Goal: Task Accomplishment & Management: Use online tool/utility

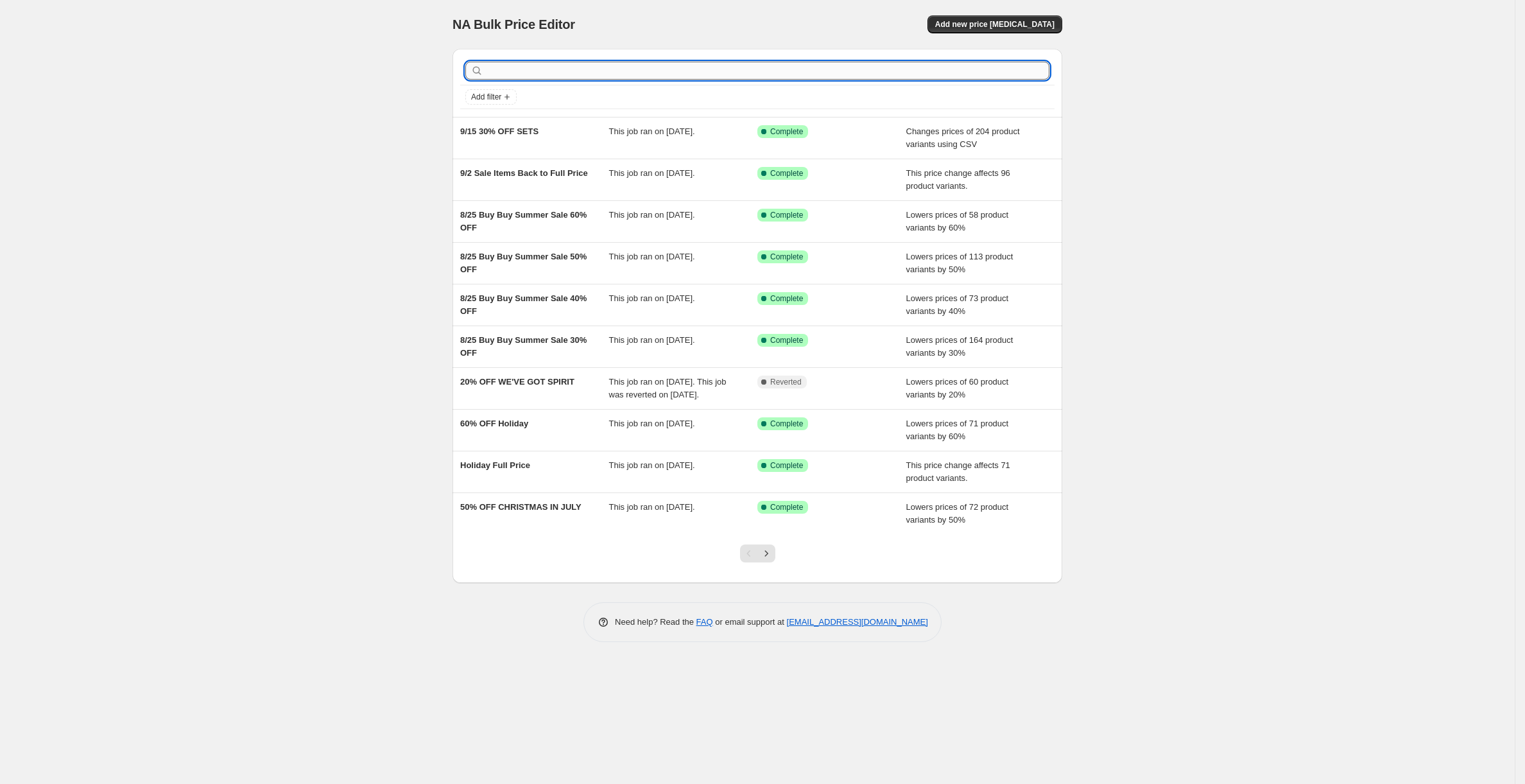
click at [509, 72] on input "text" at bounding box center [768, 71] width 564 height 18
type input "site"
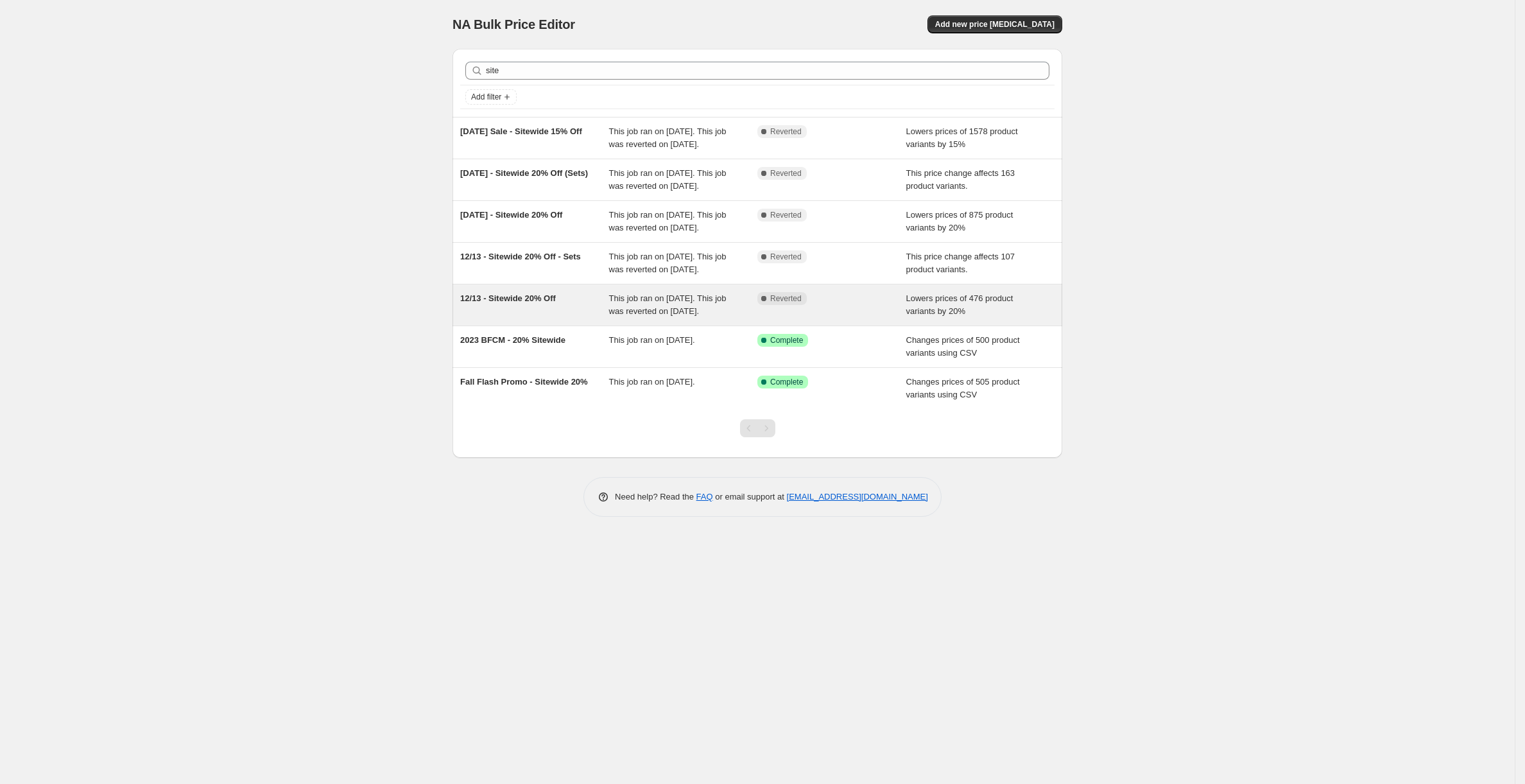
click at [509, 318] on div "12/13 - Sitewide 20% Off" at bounding box center [535, 305] width 149 height 25
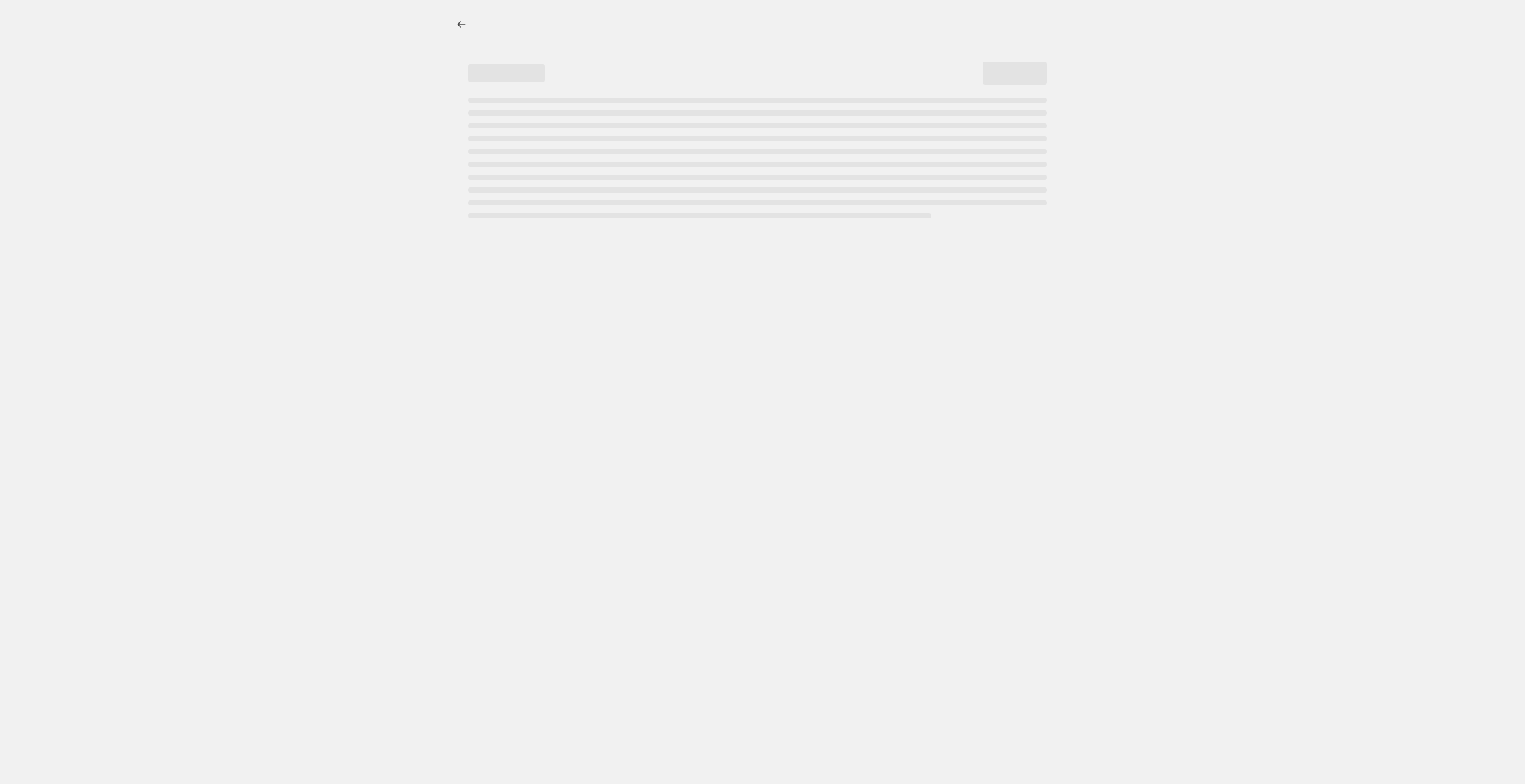
select select "percentage"
select select "product_status"
select select "inventory_quantity"
select select ">"
select select "tag"
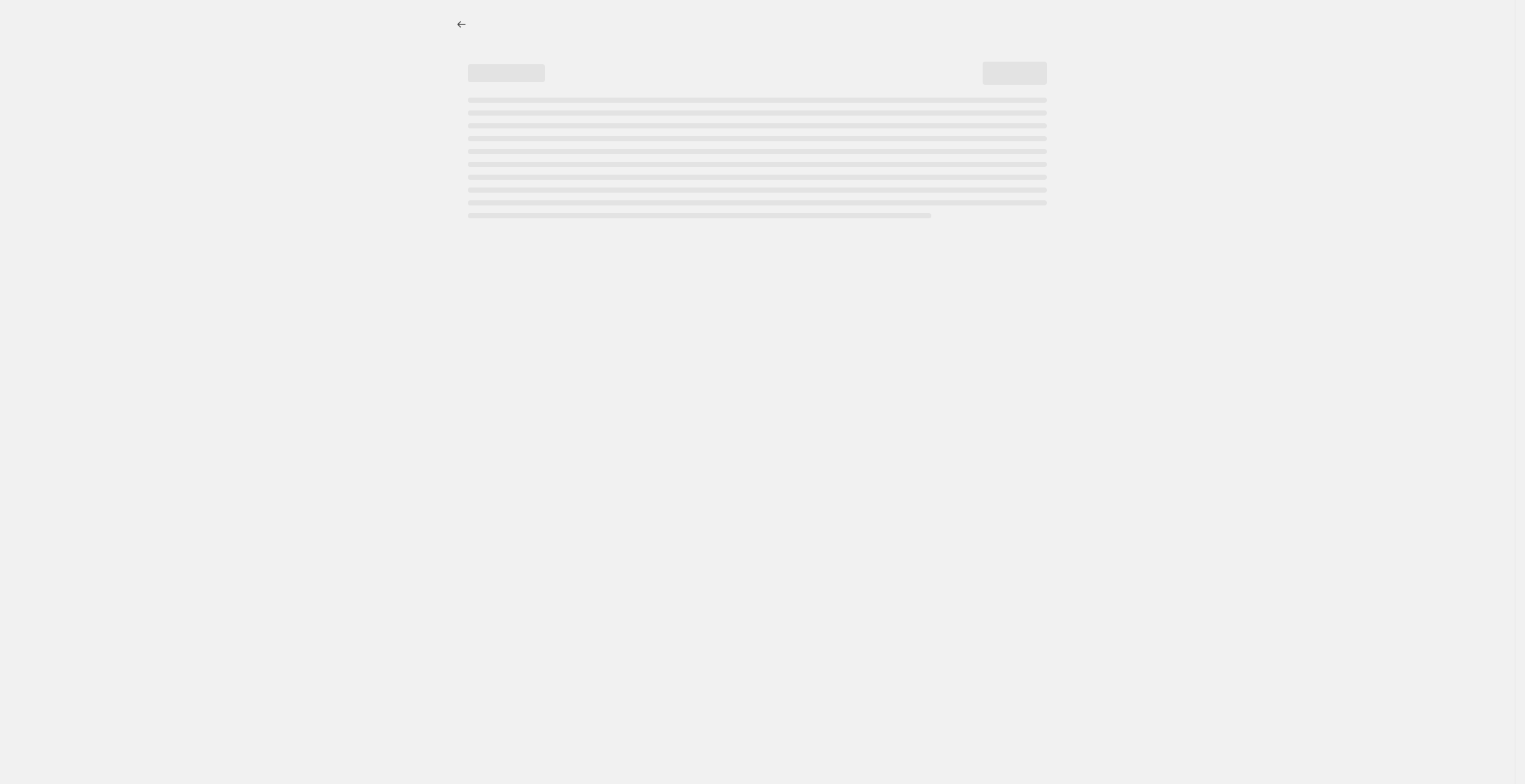
select select "not_equal"
select select "product_type"
select select "not_equal"
select select "product_type"
select select "not_equal"
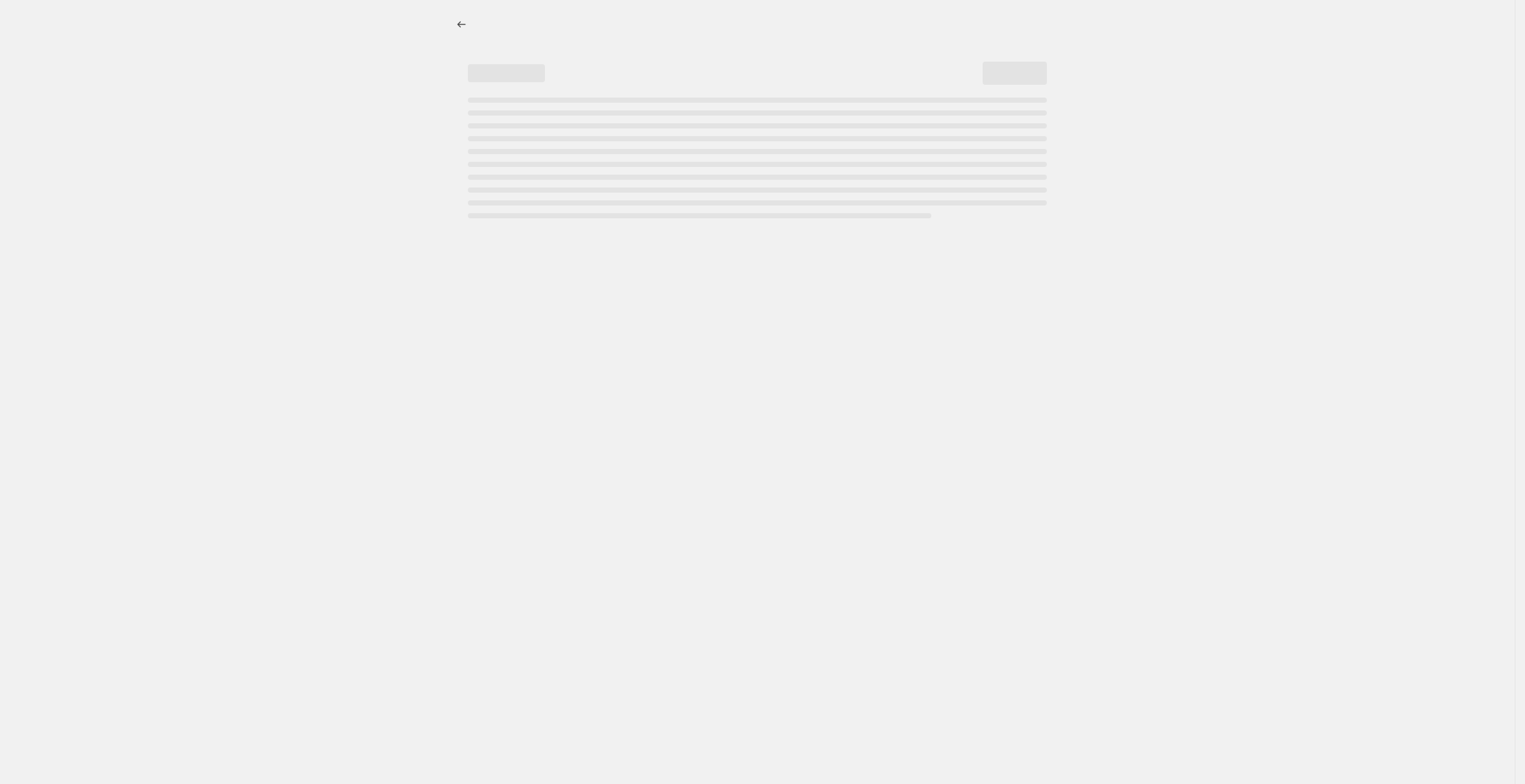
select select "tag"
select select "not_equal"
select select "collection"
select select "not_equal"
select select "tag"
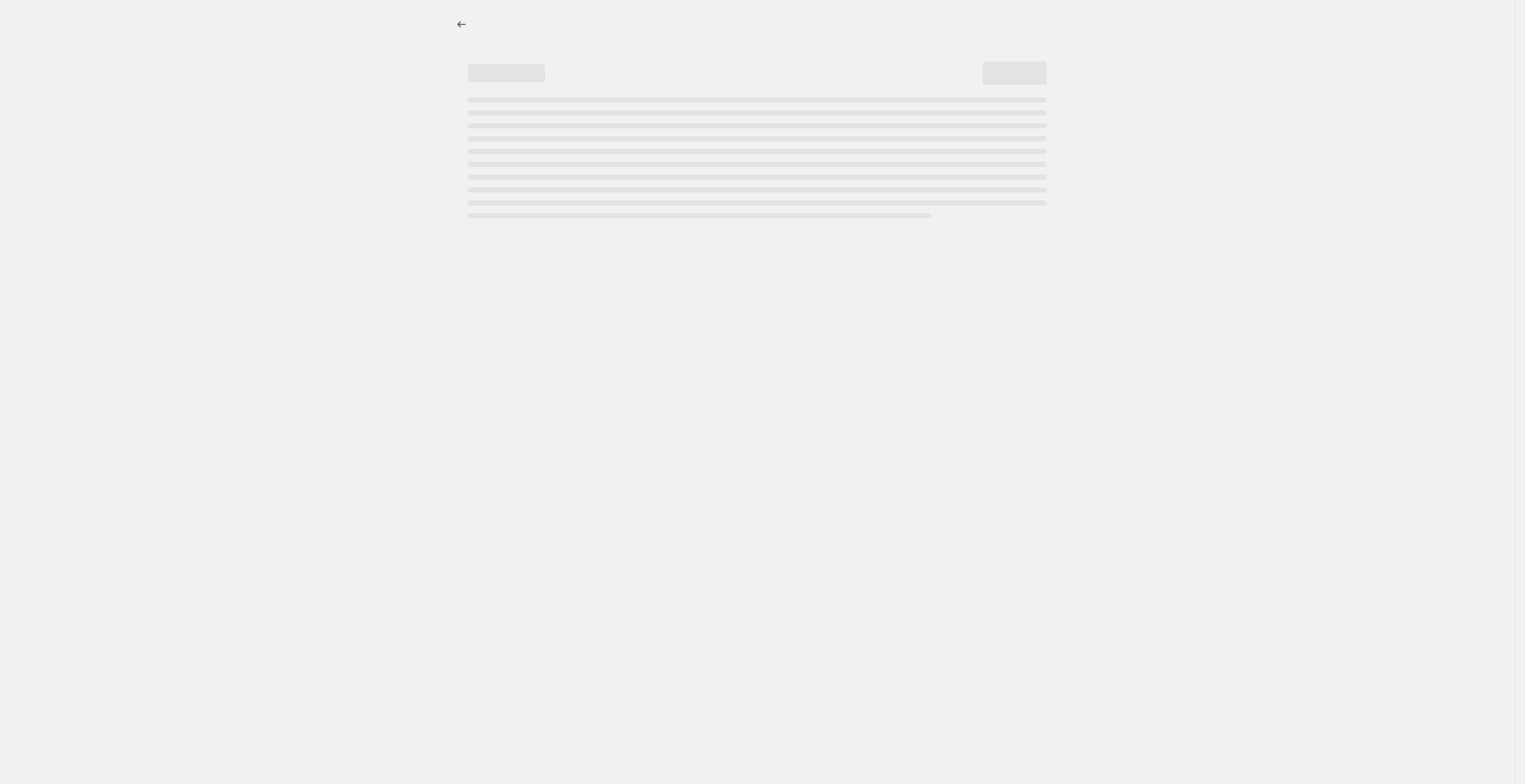
select select "not_equal"
select select "tag"
select select "not_equal"
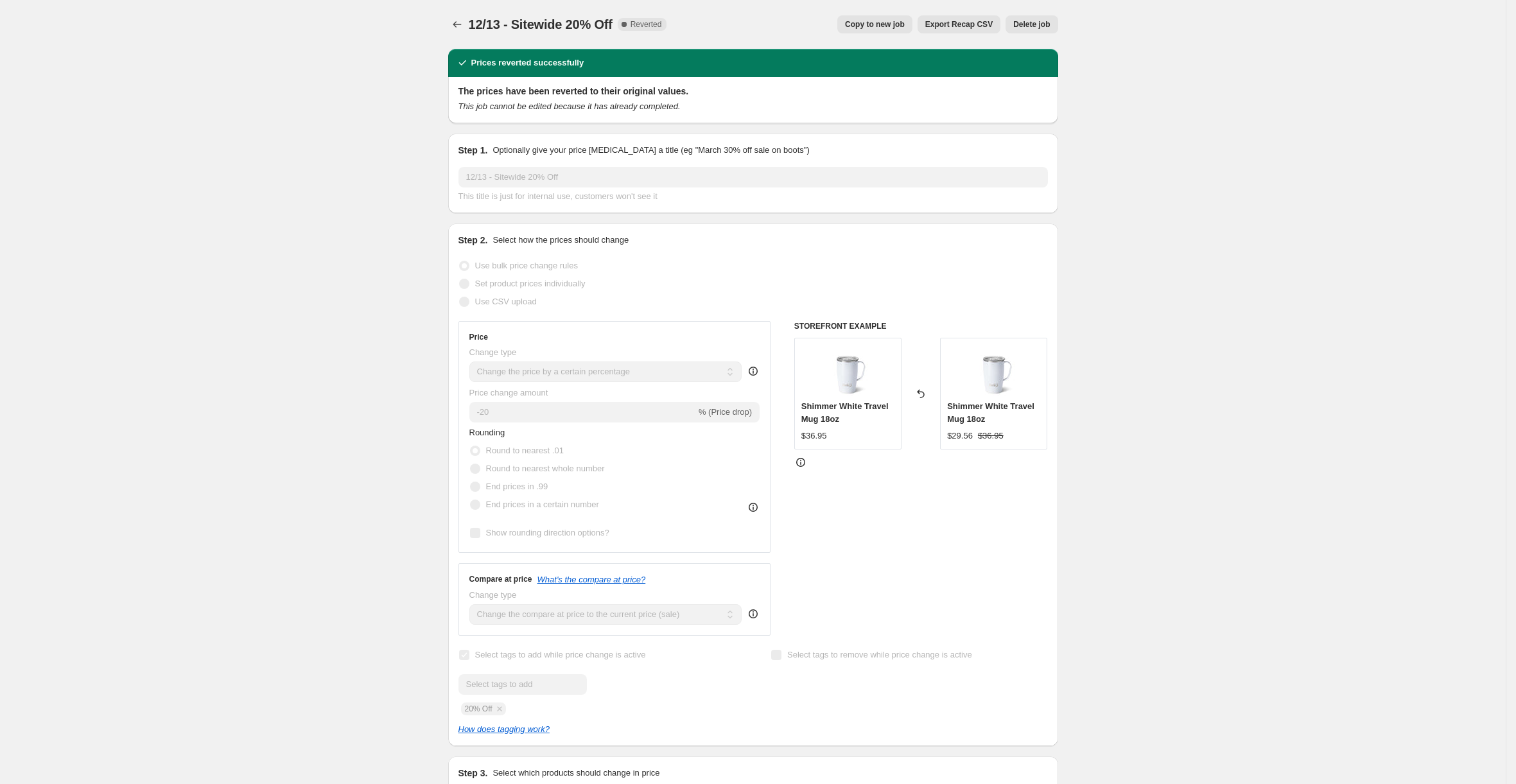
click at [880, 23] on span "Copy to new job" at bounding box center [875, 25] width 60 height 10
select select "percentage"
select select "product_status"
select select "inventory_quantity"
select select ">"
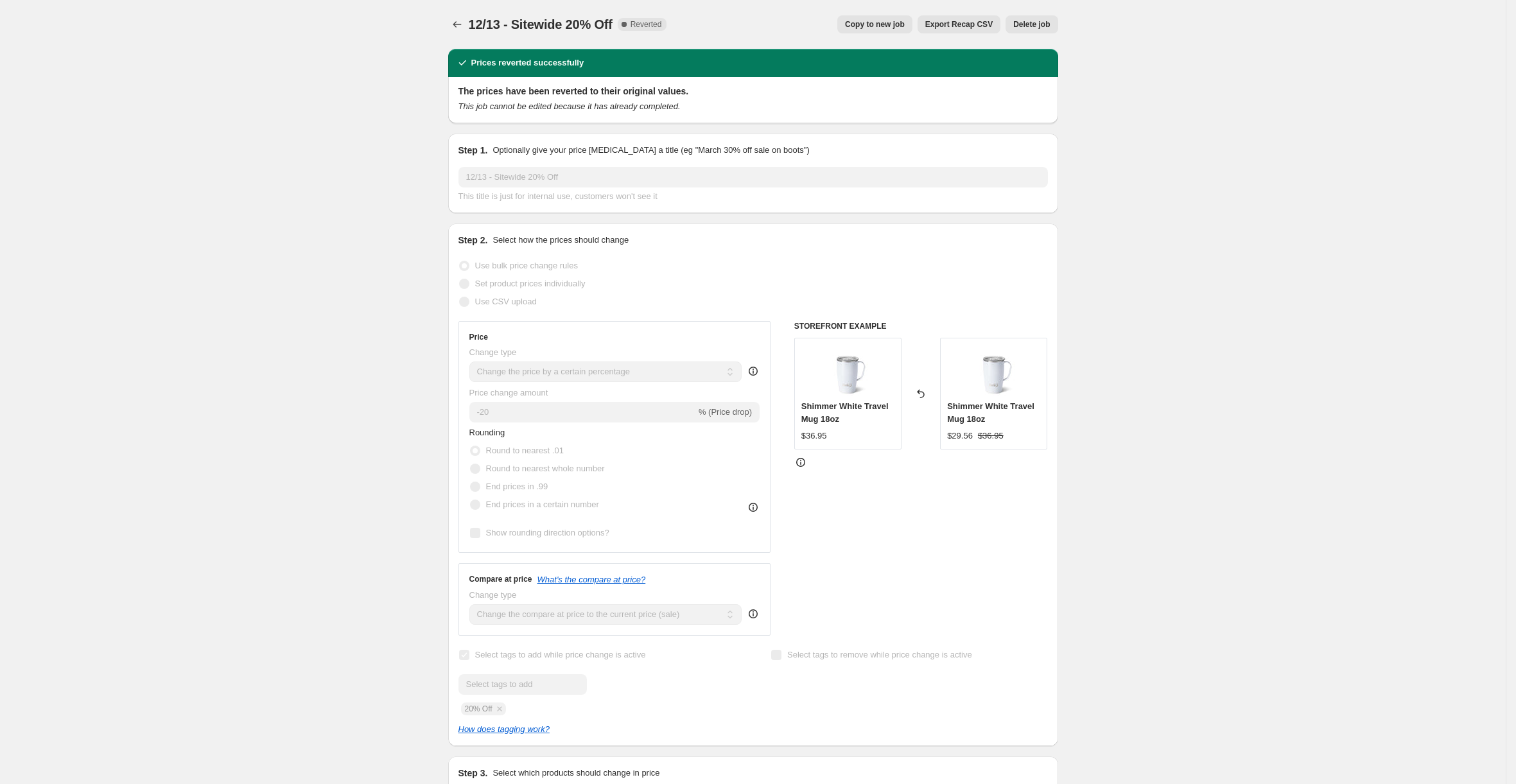
select select "tag"
select select "not_equal"
select select "product_type"
select select "not_equal"
select select "product_type"
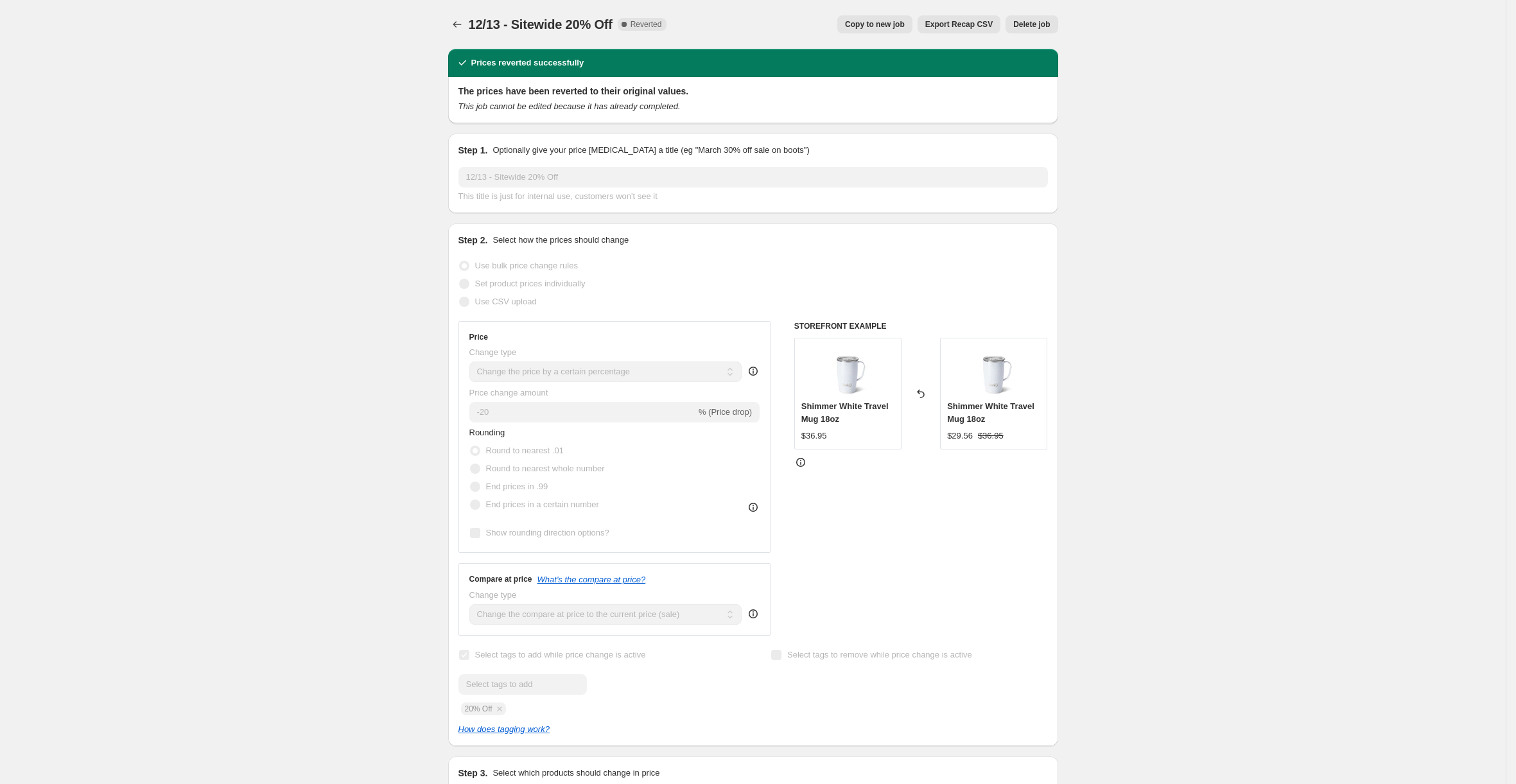
select select "not_equal"
select select "tag"
select select "not_equal"
select select "collection"
select select "not_equal"
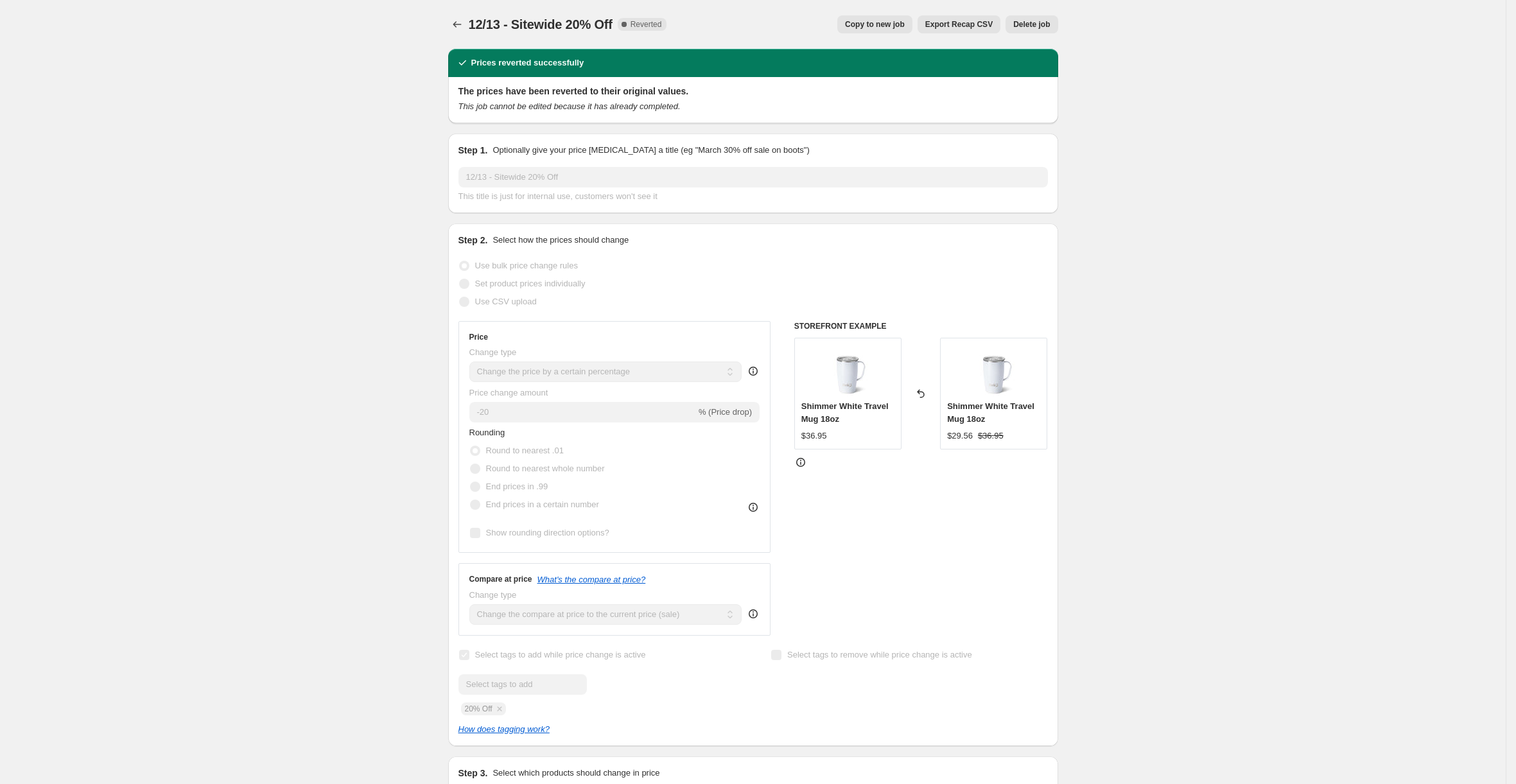
select select "tag"
select select "not_equal"
select select "tag"
select select "not_equal"
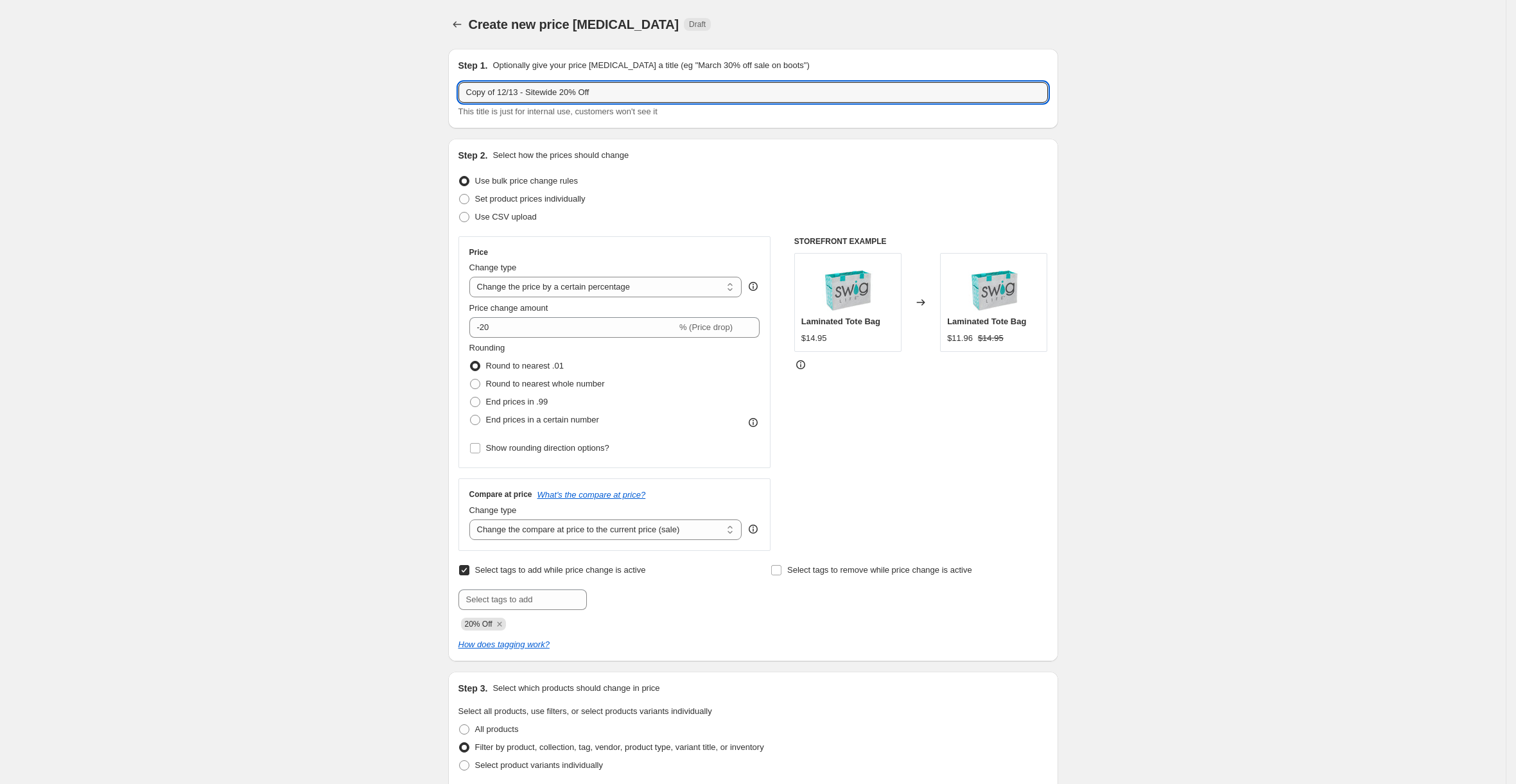
drag, startPoint x: 608, startPoint y: 92, endPoint x: 435, endPoint y: 71, distance: 174.3
type input "1"
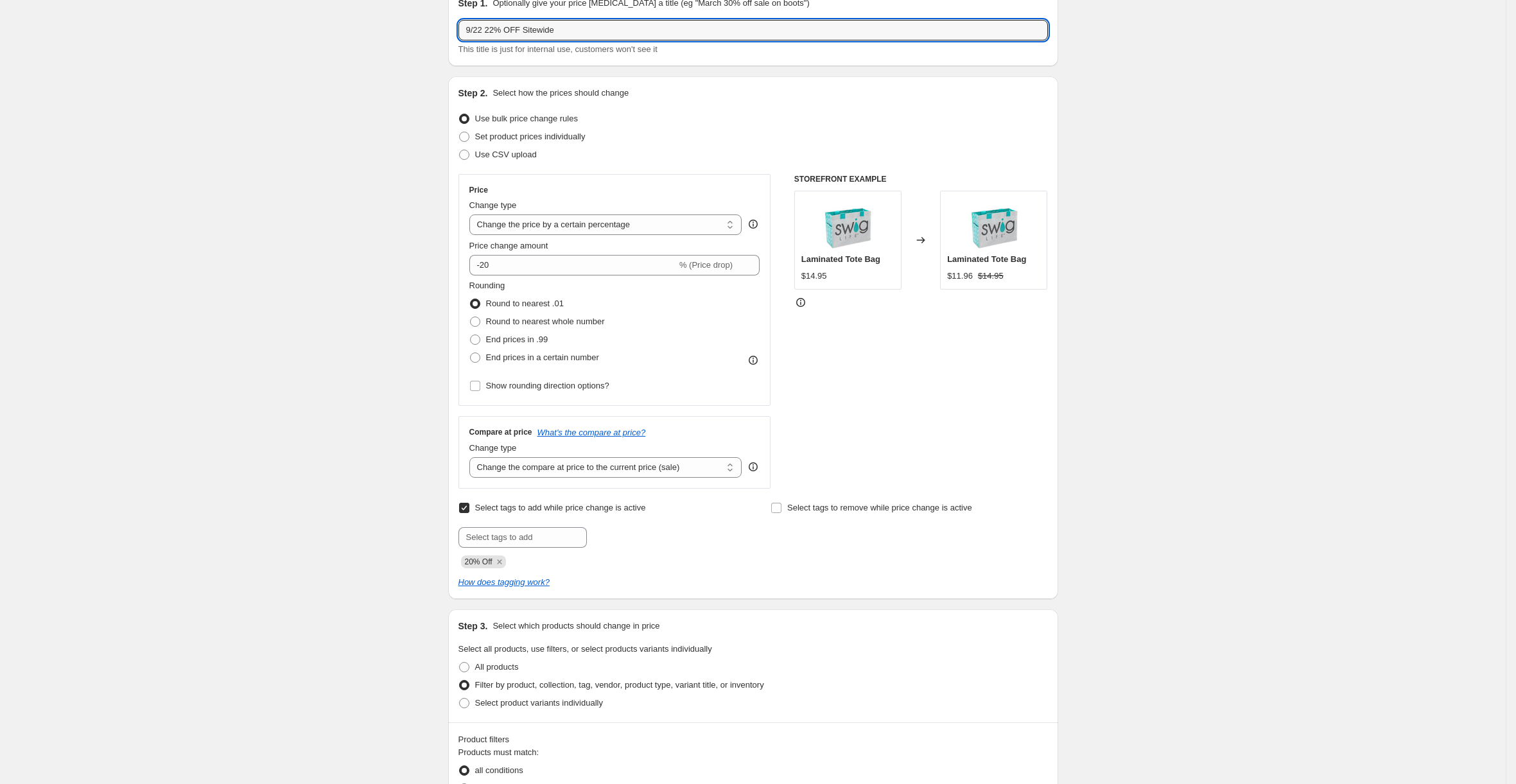
scroll to position [96, 0]
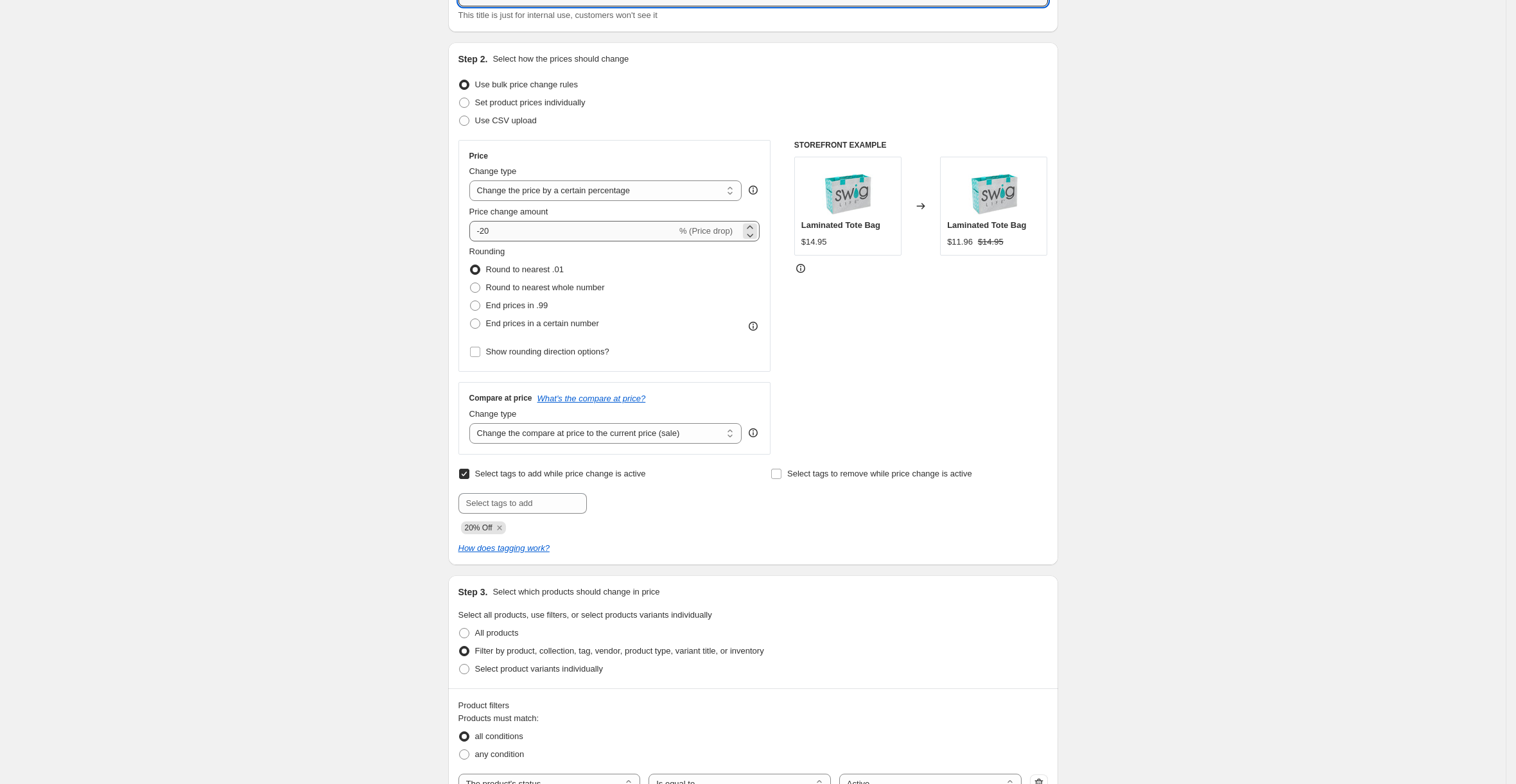
type input "9/22 22% OFF Sitewide"
click at [505, 227] on input "-20" at bounding box center [573, 231] width 207 height 21
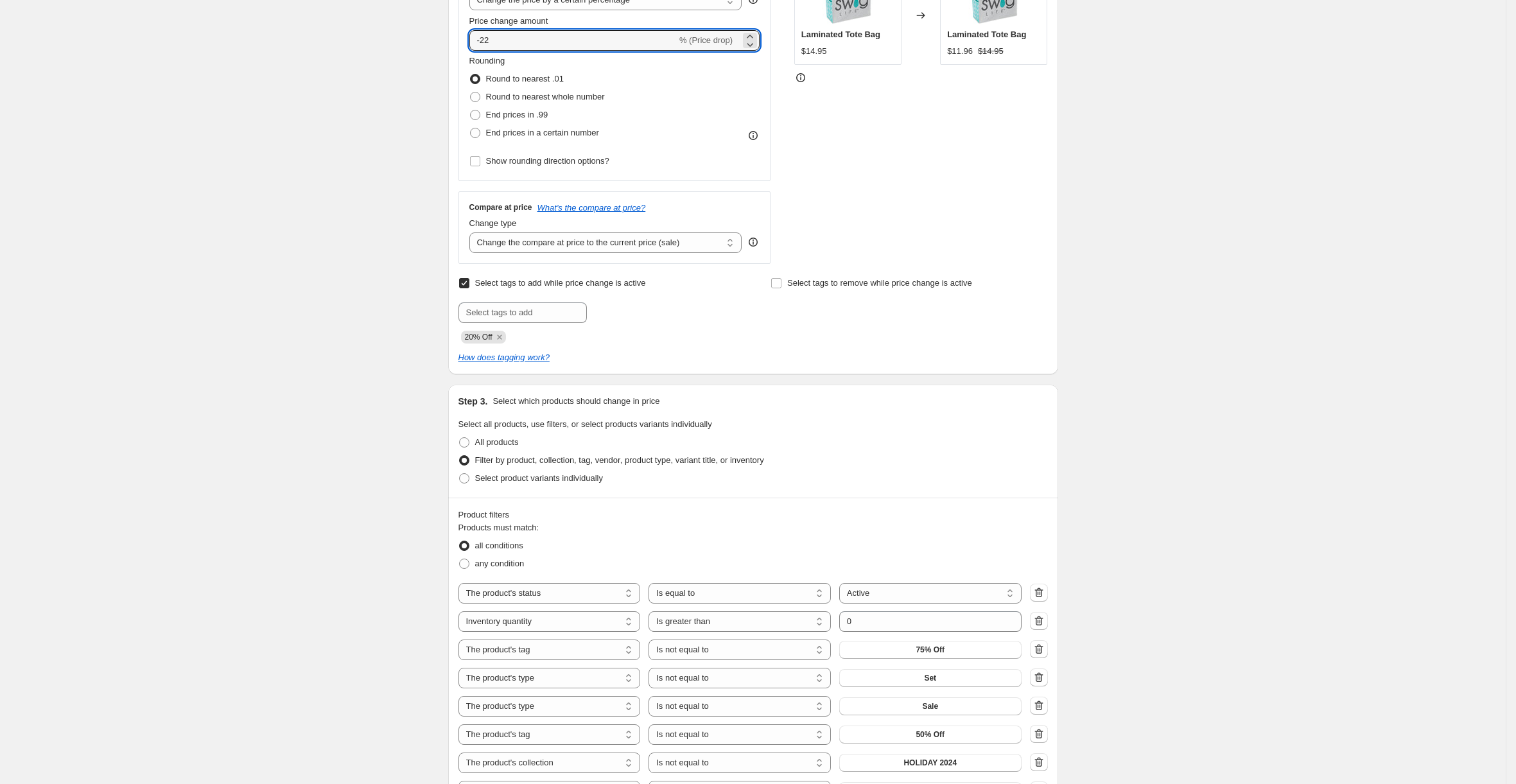
scroll to position [289, 0]
type input "-22"
click at [501, 339] on icon "Remove 20% Off" at bounding box center [499, 335] width 12 height 12
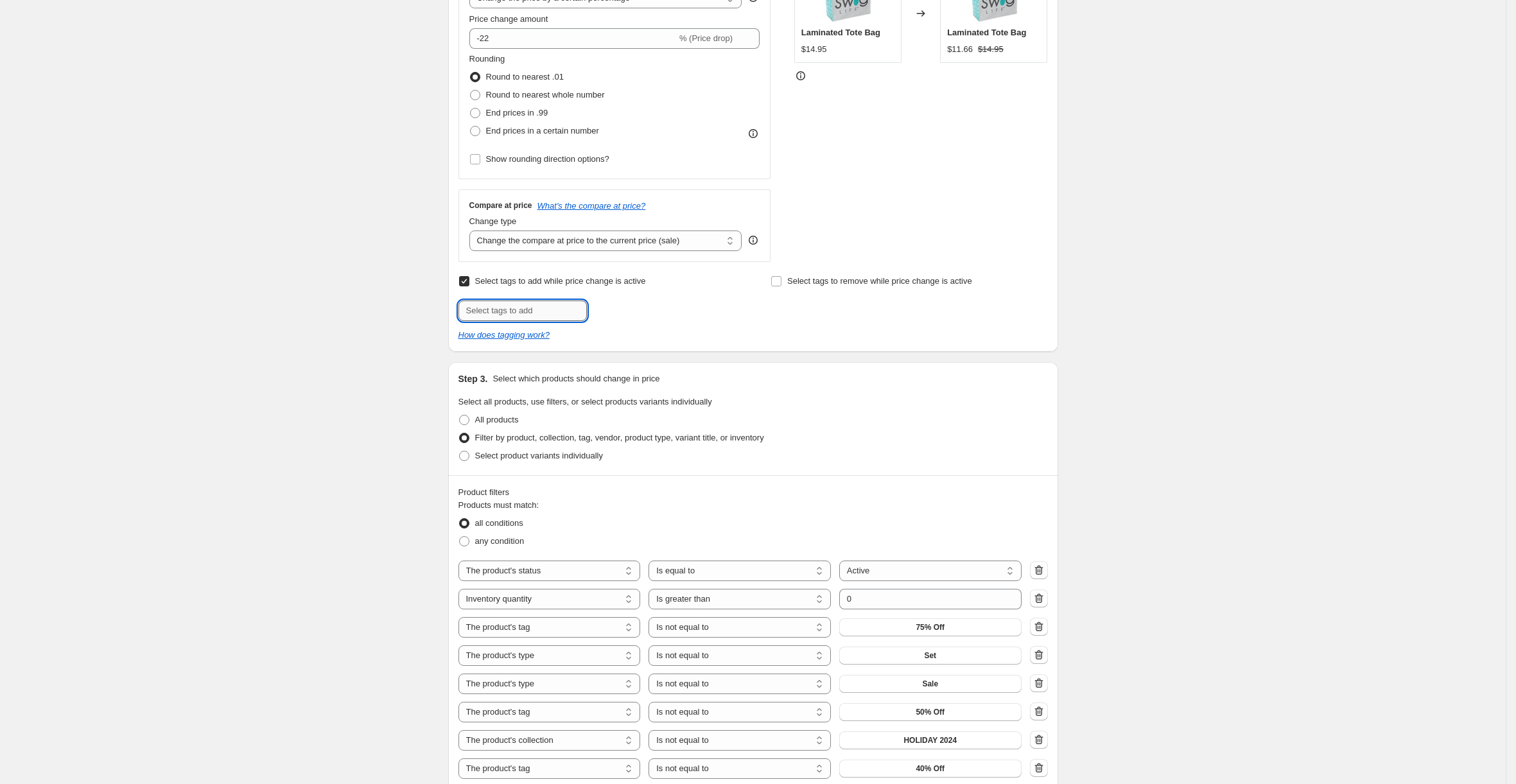
click at [518, 311] on input "text" at bounding box center [522, 311] width 128 height 21
type input "22% Off"
click at [628, 312] on span "22% Off" at bounding box center [628, 309] width 29 height 9
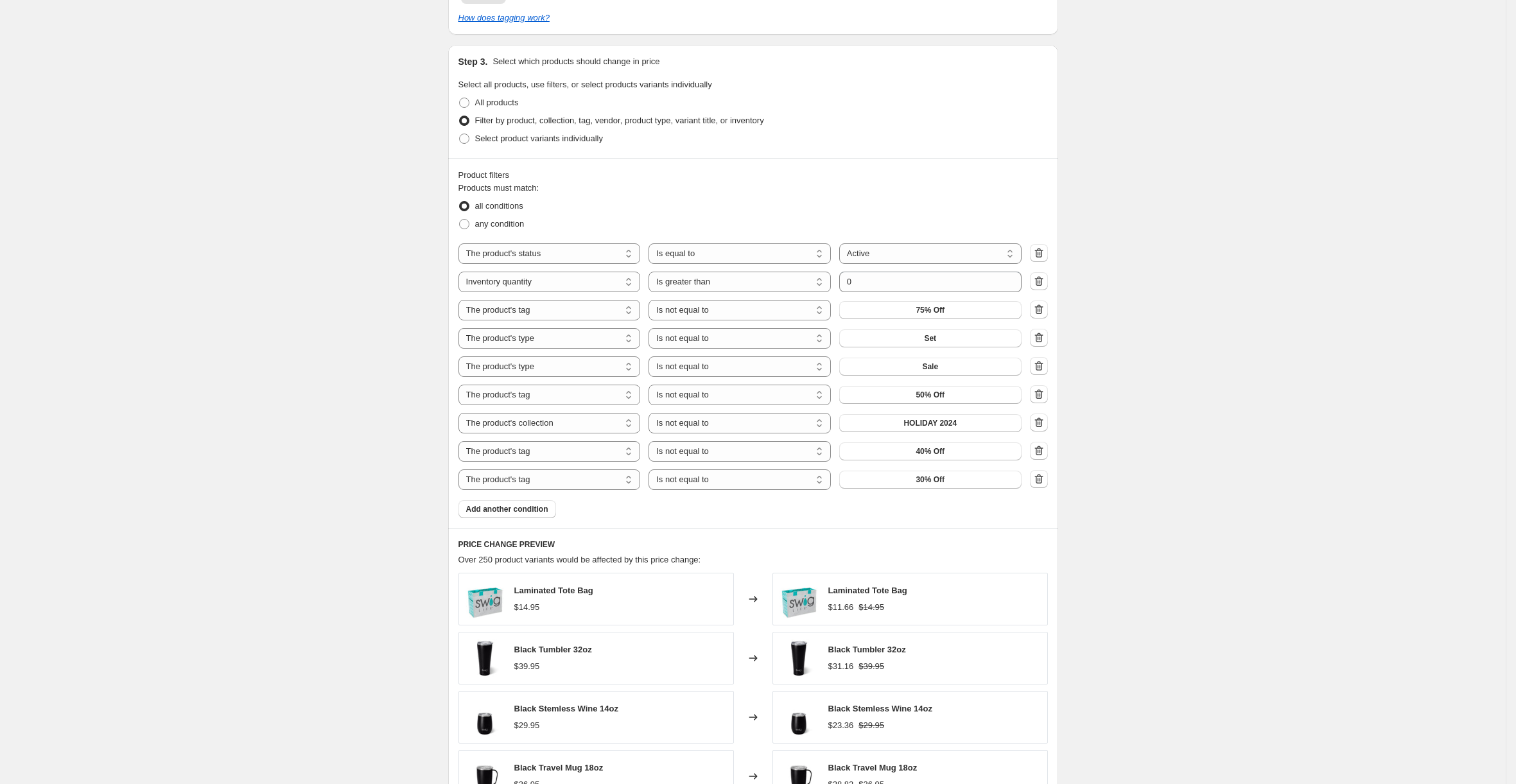
scroll to position [674, 0]
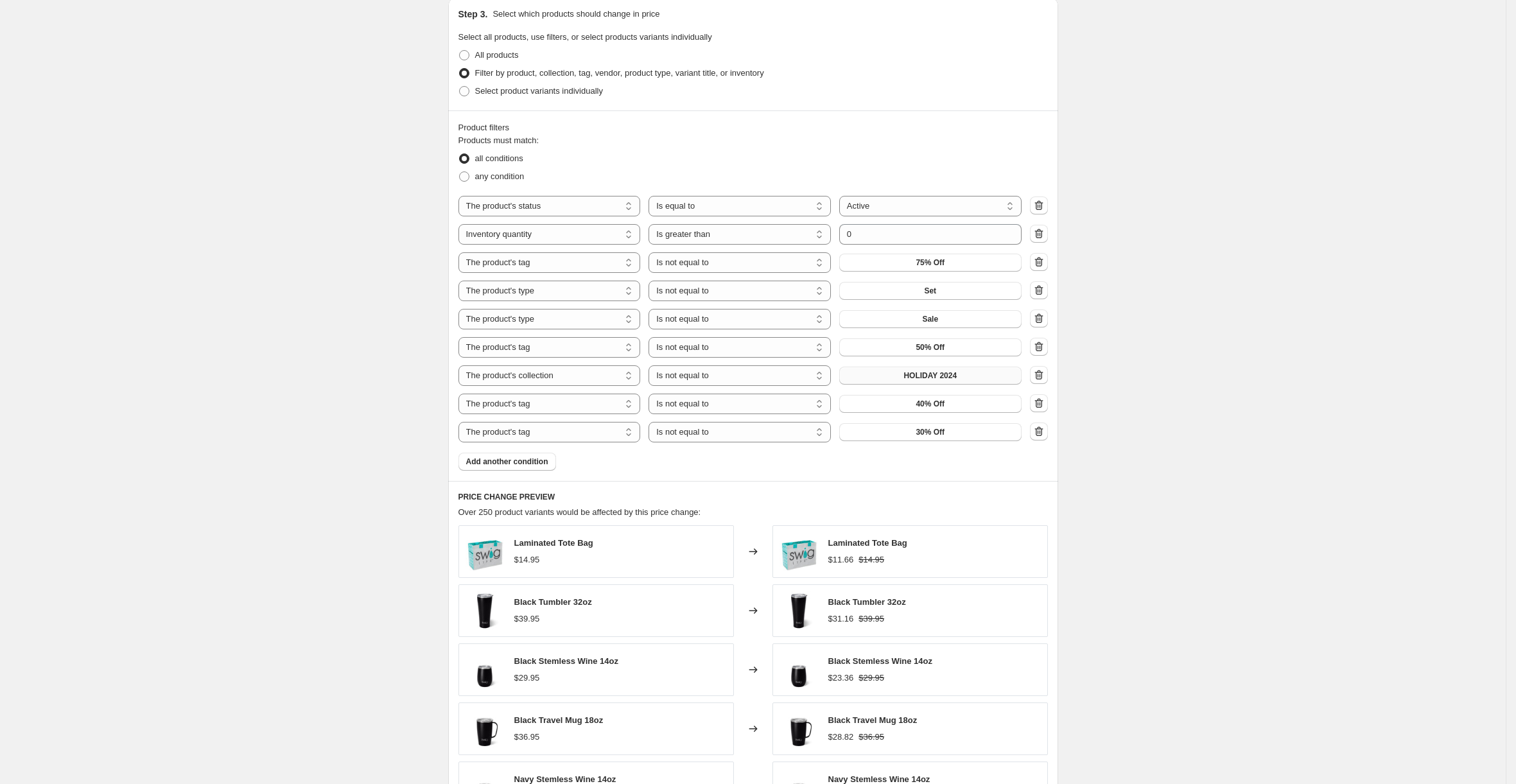
click at [973, 379] on button "HOLIDAY 2024" at bounding box center [931, 376] width 182 height 18
click at [518, 467] on span "Add another condition" at bounding box center [507, 462] width 82 height 10
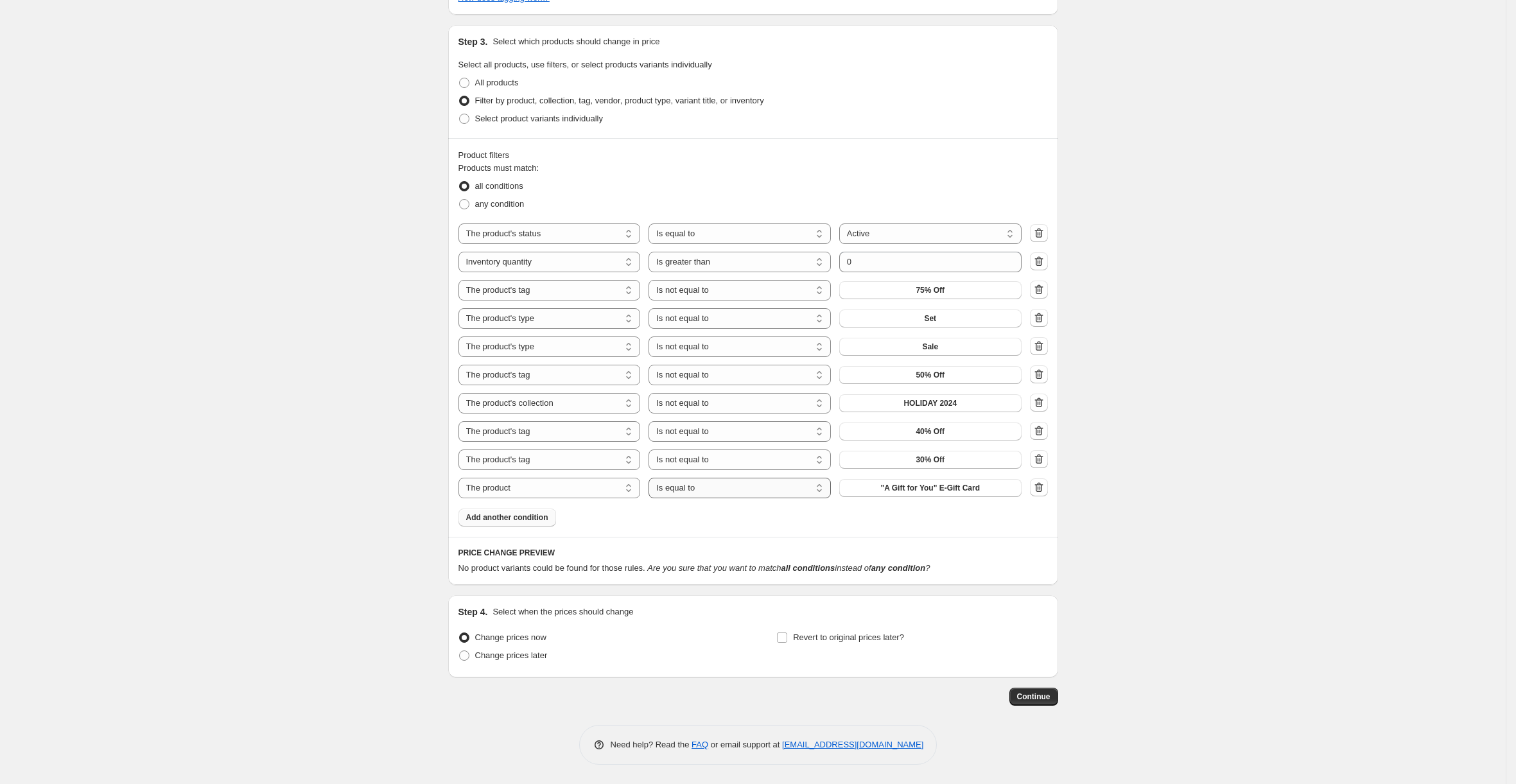
scroll to position [648, 0]
click at [927, 483] on span ""A Gift for You" E-Gift Card" at bounding box center [931, 488] width 99 height 10
click at [572, 483] on select "The product The product's collection The product's tag The product's vendor The…" at bounding box center [550, 488] width 182 height 21
select select "tag"
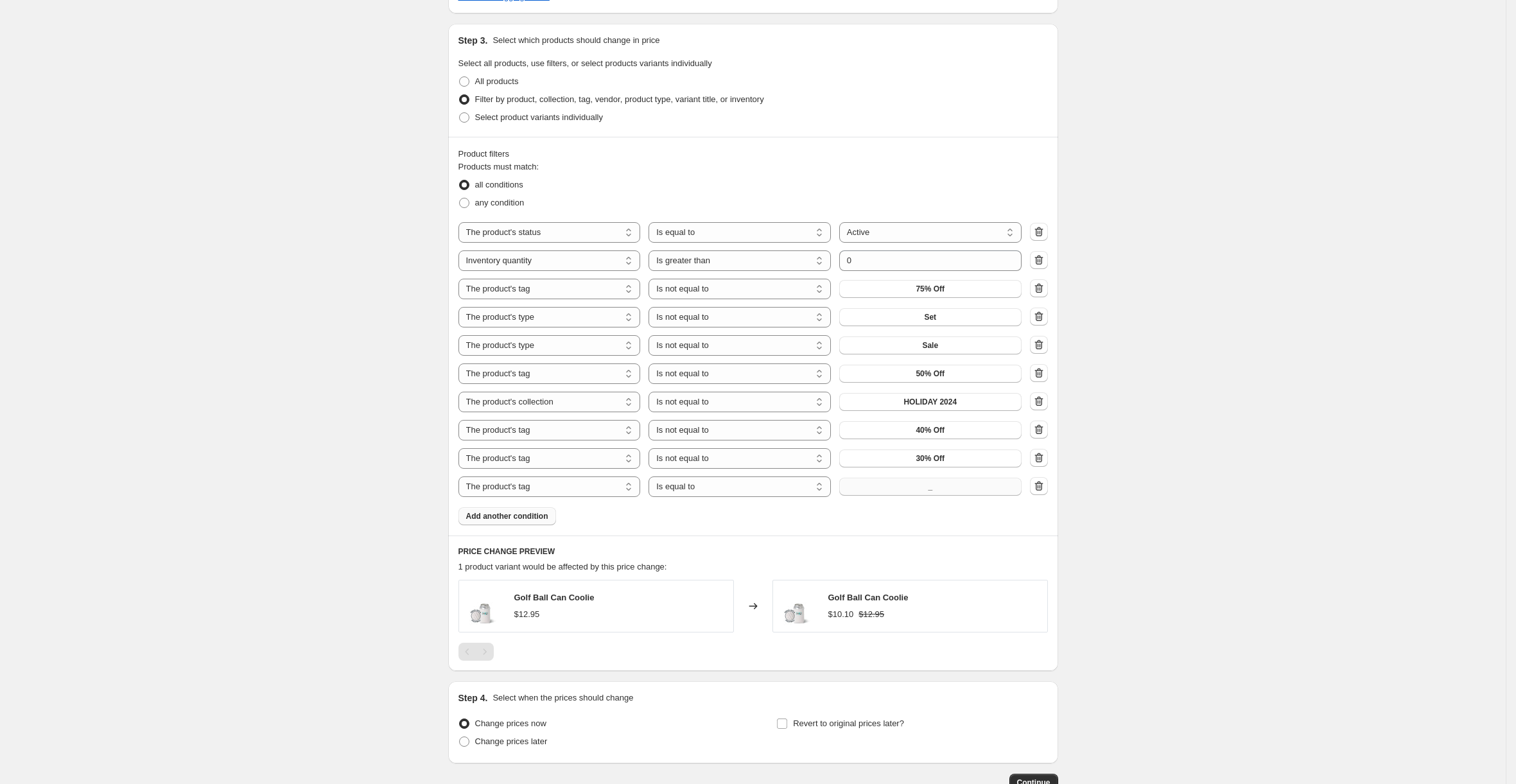
click at [921, 486] on button "_" at bounding box center [931, 487] width 182 height 18
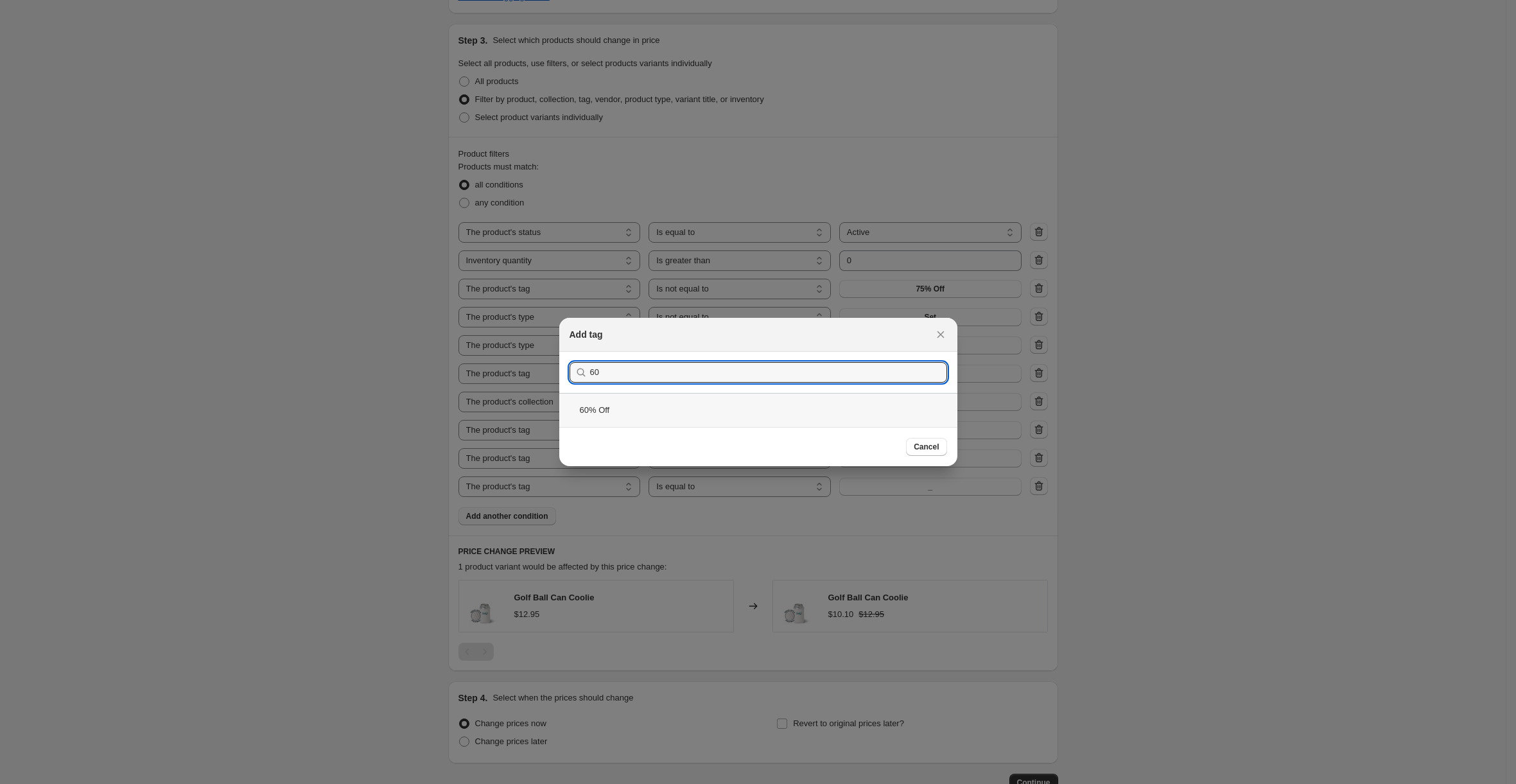
type input "60"
click at [626, 406] on div "60% Off" at bounding box center [758, 410] width 398 height 34
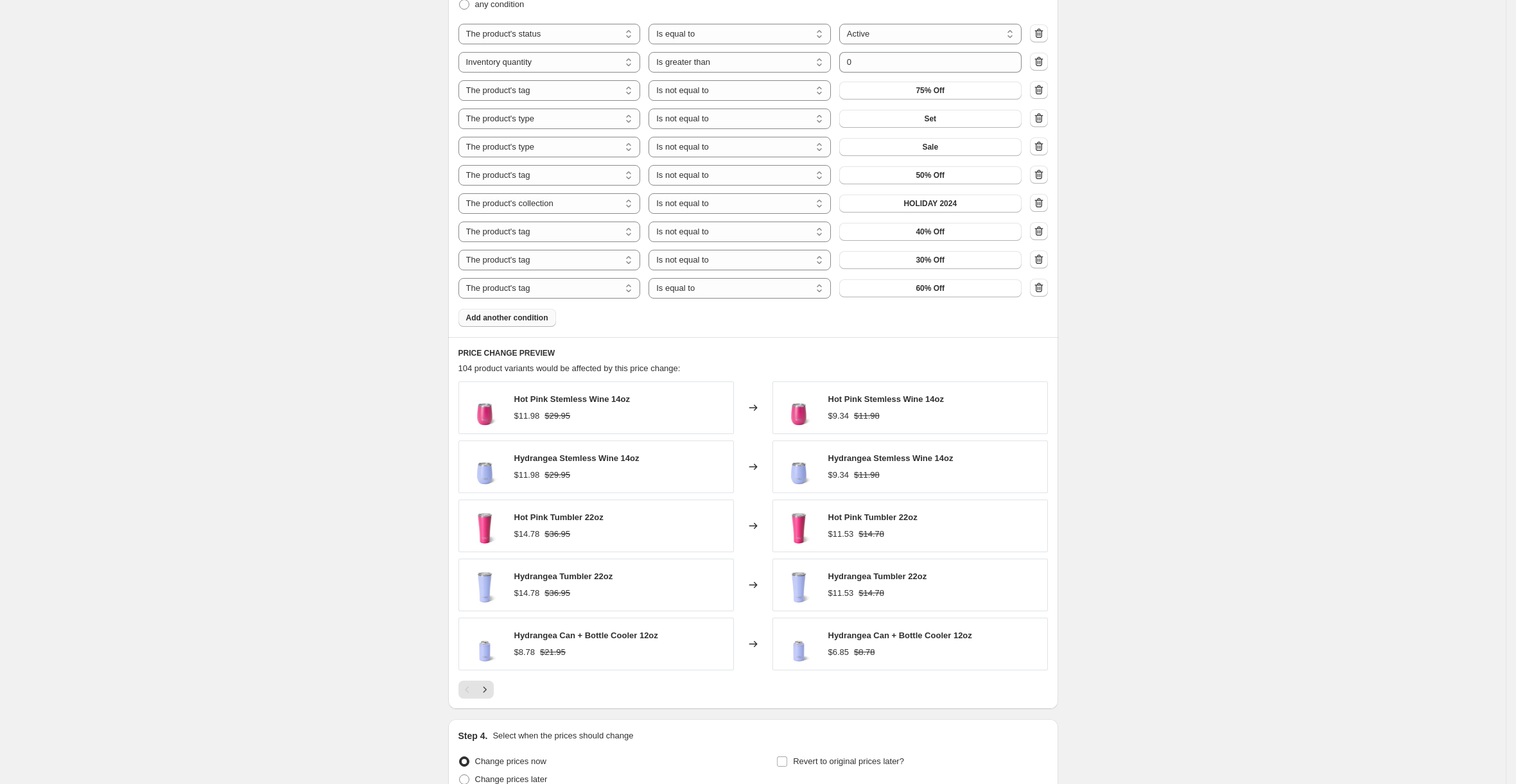
scroll to position [975, 0]
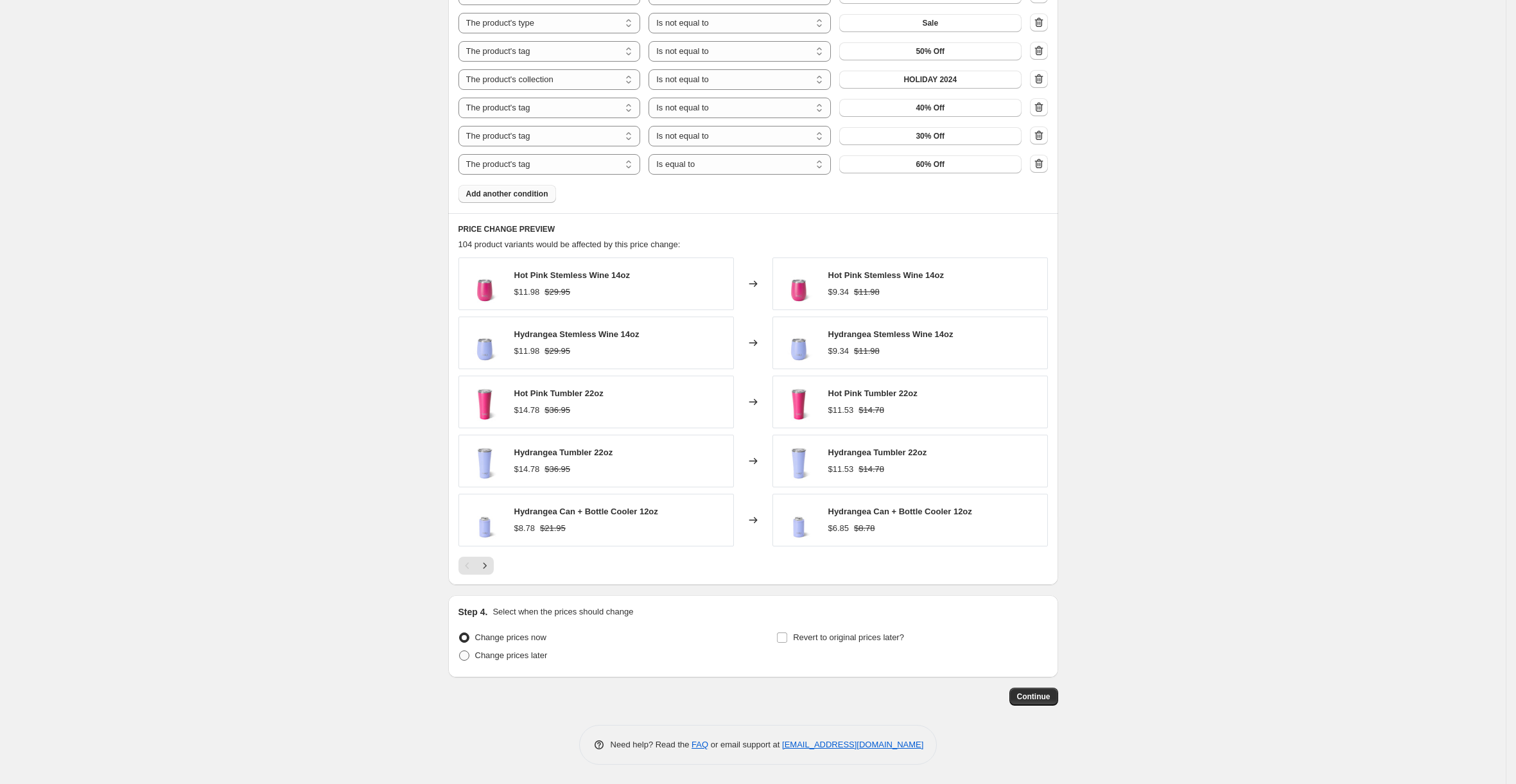
click at [470, 656] on span at bounding box center [464, 656] width 10 height 10
click at [460, 651] on input "Change prices later" at bounding box center [459, 651] width 1 height 1
radio input "true"
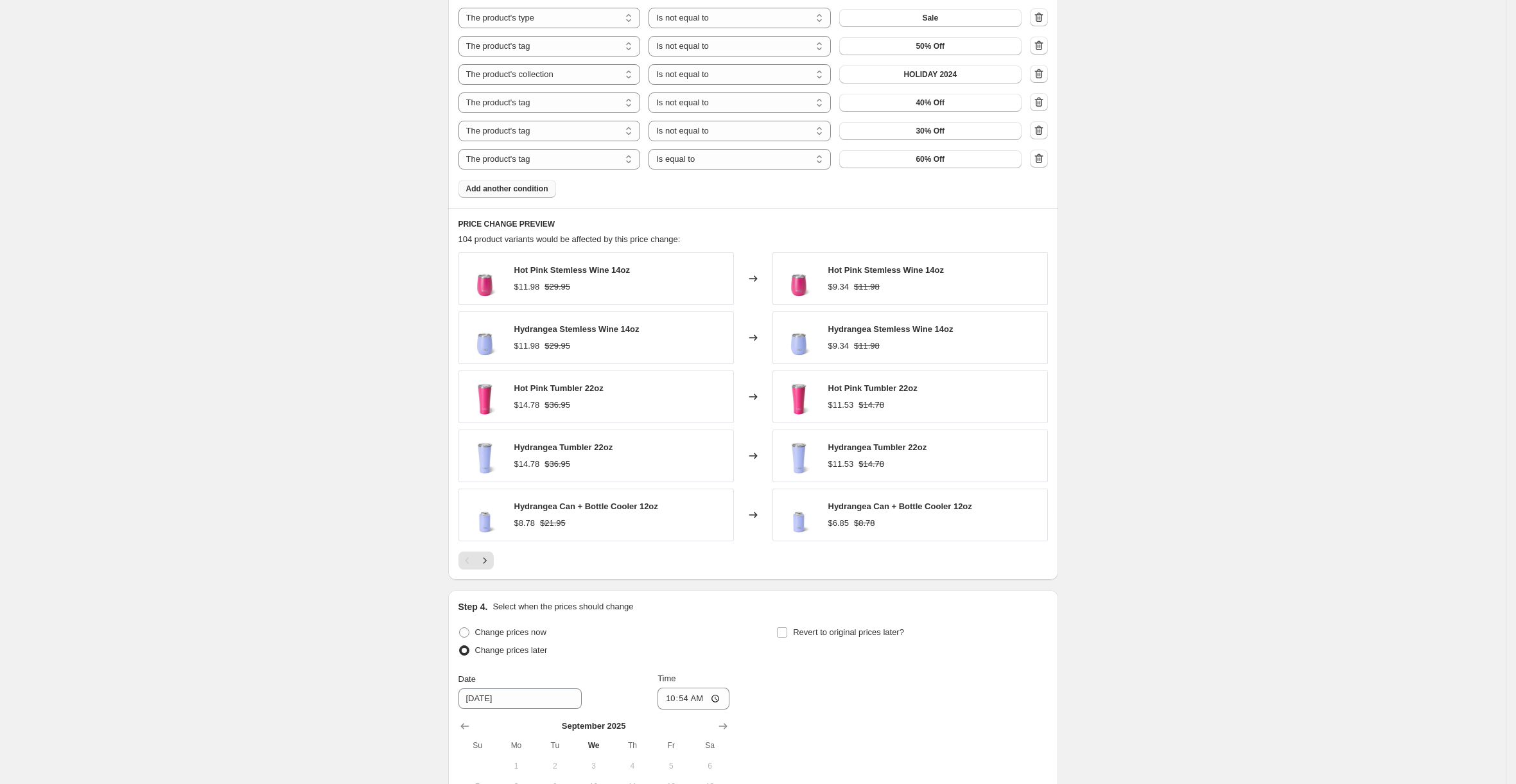
scroll to position [1194, 0]
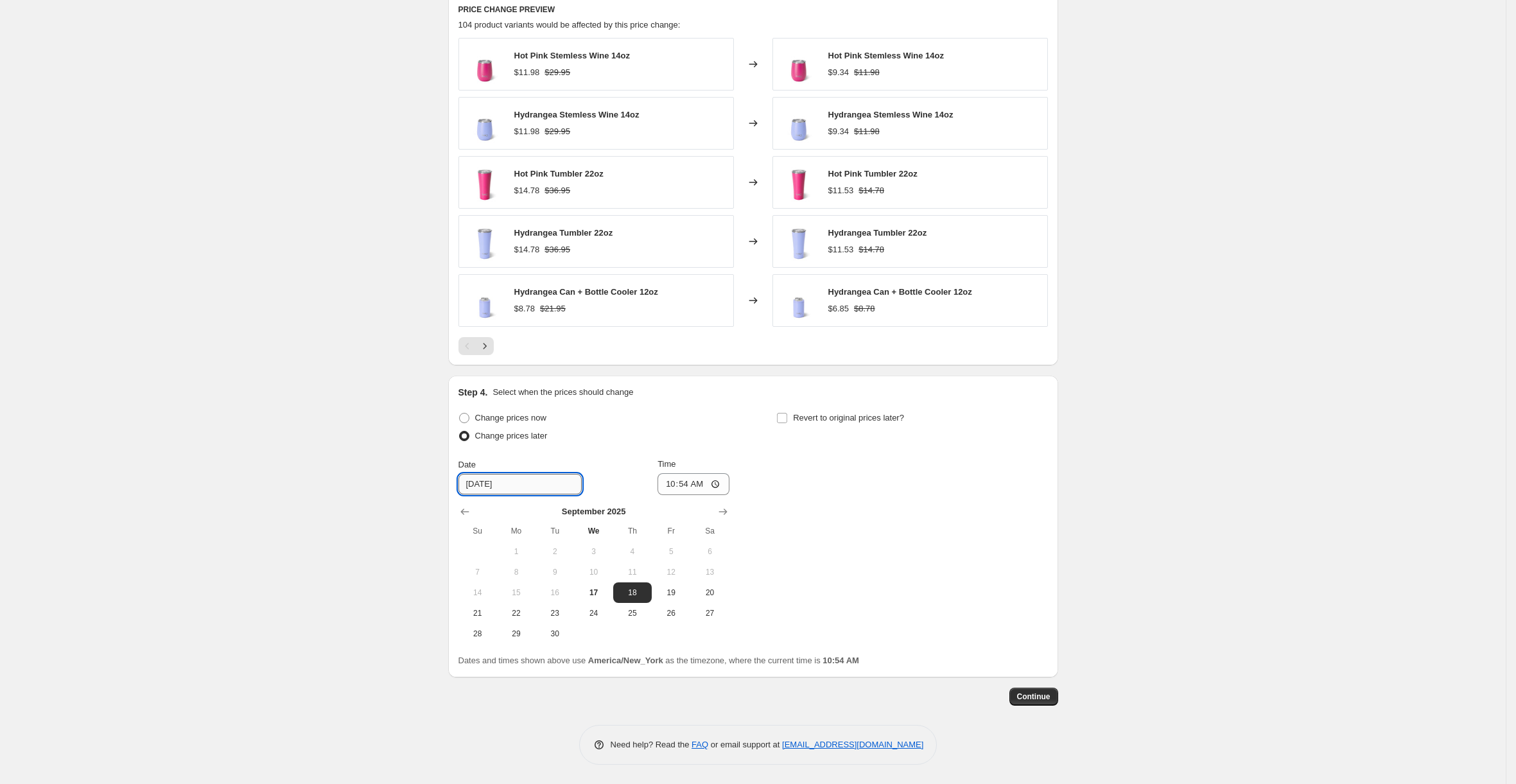
click at [489, 483] on input "9/18/2025" at bounding box center [520, 484] width 123 height 21
click at [505, 484] on input "9/18/2025" at bounding box center [520, 484] width 123 height 21
click at [519, 615] on span "22" at bounding box center [516, 613] width 28 height 10
type input "9/22/2025"
click at [678, 483] on input "10:54" at bounding box center [694, 484] width 72 height 22
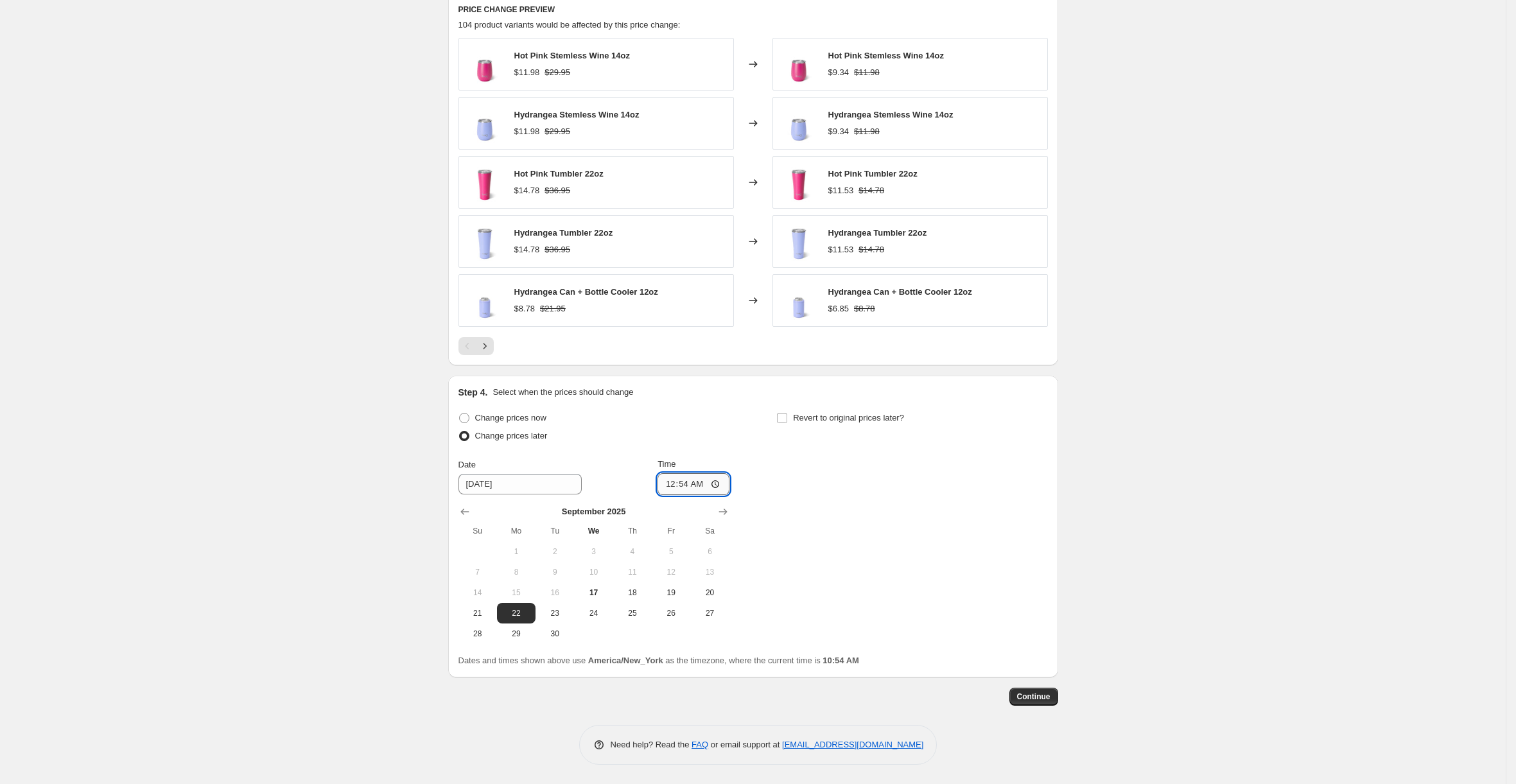
type input "00:00"
click at [800, 479] on div "Change prices now Change prices later Date 9/22/2025 Time 00:00 September 2025 …" at bounding box center [753, 526] width 589 height 235
click at [787, 421] on input "Revert to original prices later?" at bounding box center [782, 418] width 10 height 10
checkbox input "true"
click at [799, 483] on input "9/24/2025" at bounding box center [837, 484] width 123 height 21
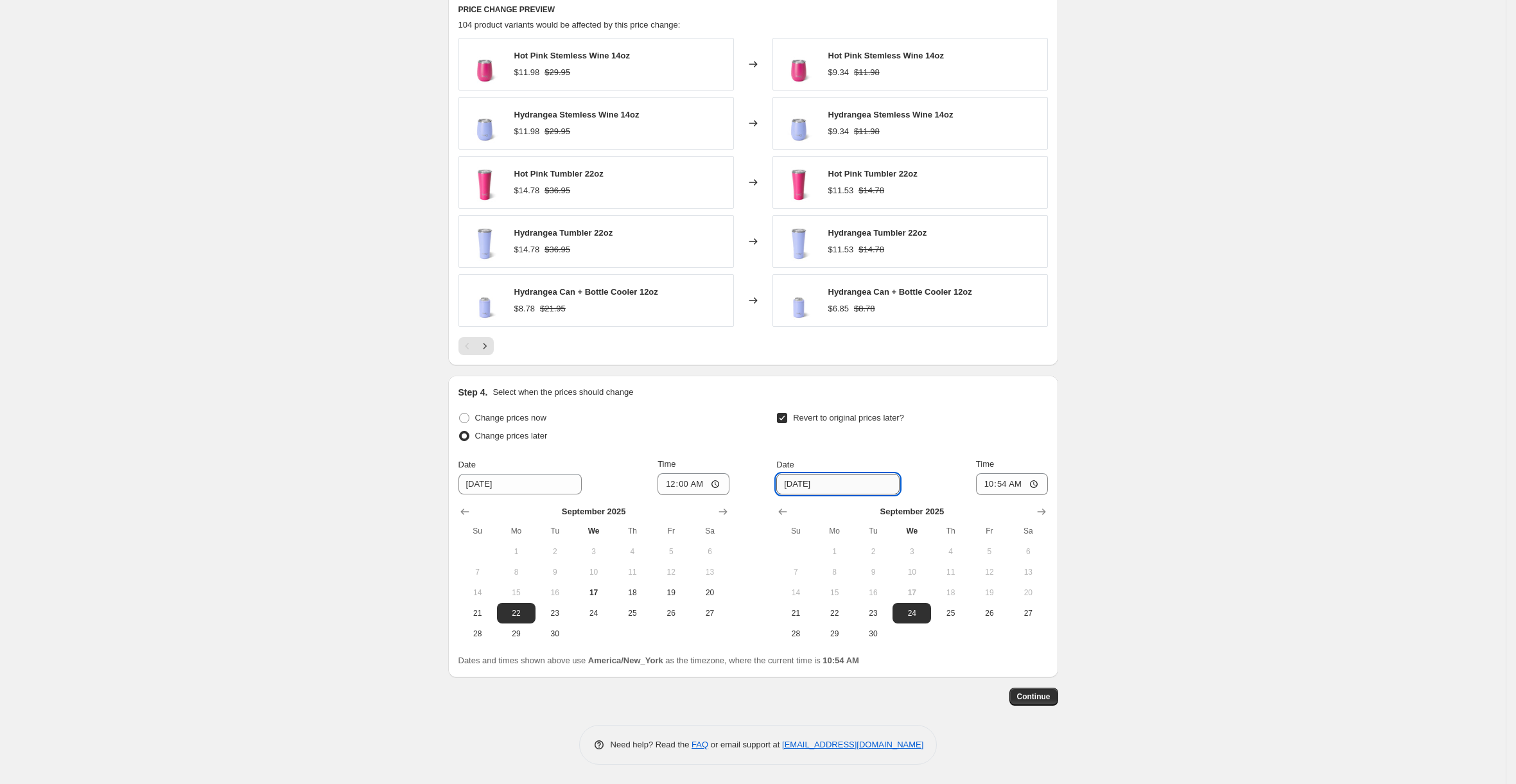
click at [790, 481] on input "9/24/2025" at bounding box center [837, 484] width 123 height 21
click at [878, 612] on span "23" at bounding box center [873, 613] width 28 height 10
click at [992, 484] on input "10:54" at bounding box center [1012, 484] width 72 height 22
click at [919, 613] on span "24" at bounding box center [911, 613] width 28 height 10
type input "9/24/2025"
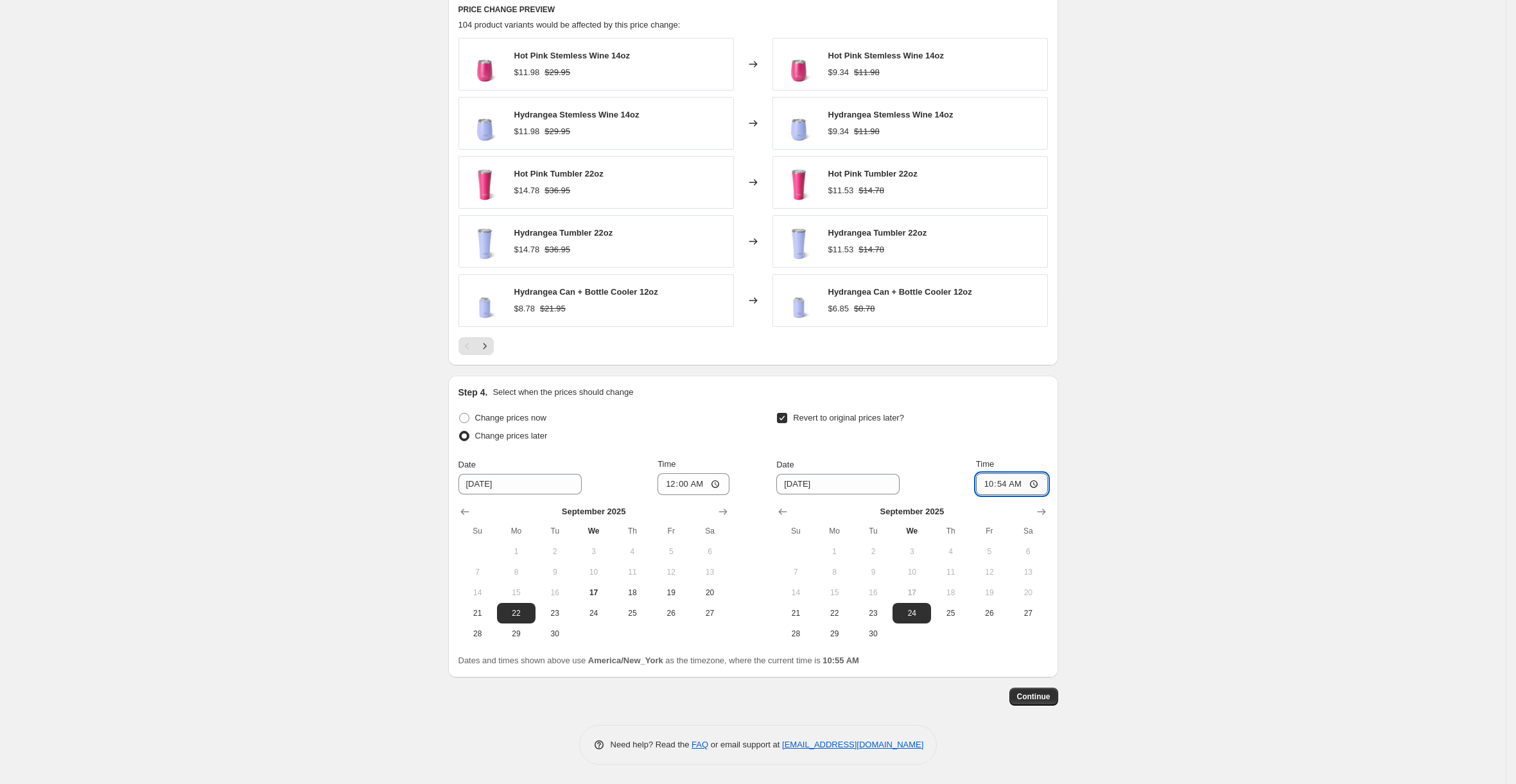
click at [992, 485] on input "10:54" at bounding box center [1012, 484] width 72 height 22
type input "03:00"
click at [1044, 697] on span "Continue" at bounding box center [1033, 697] width 33 height 10
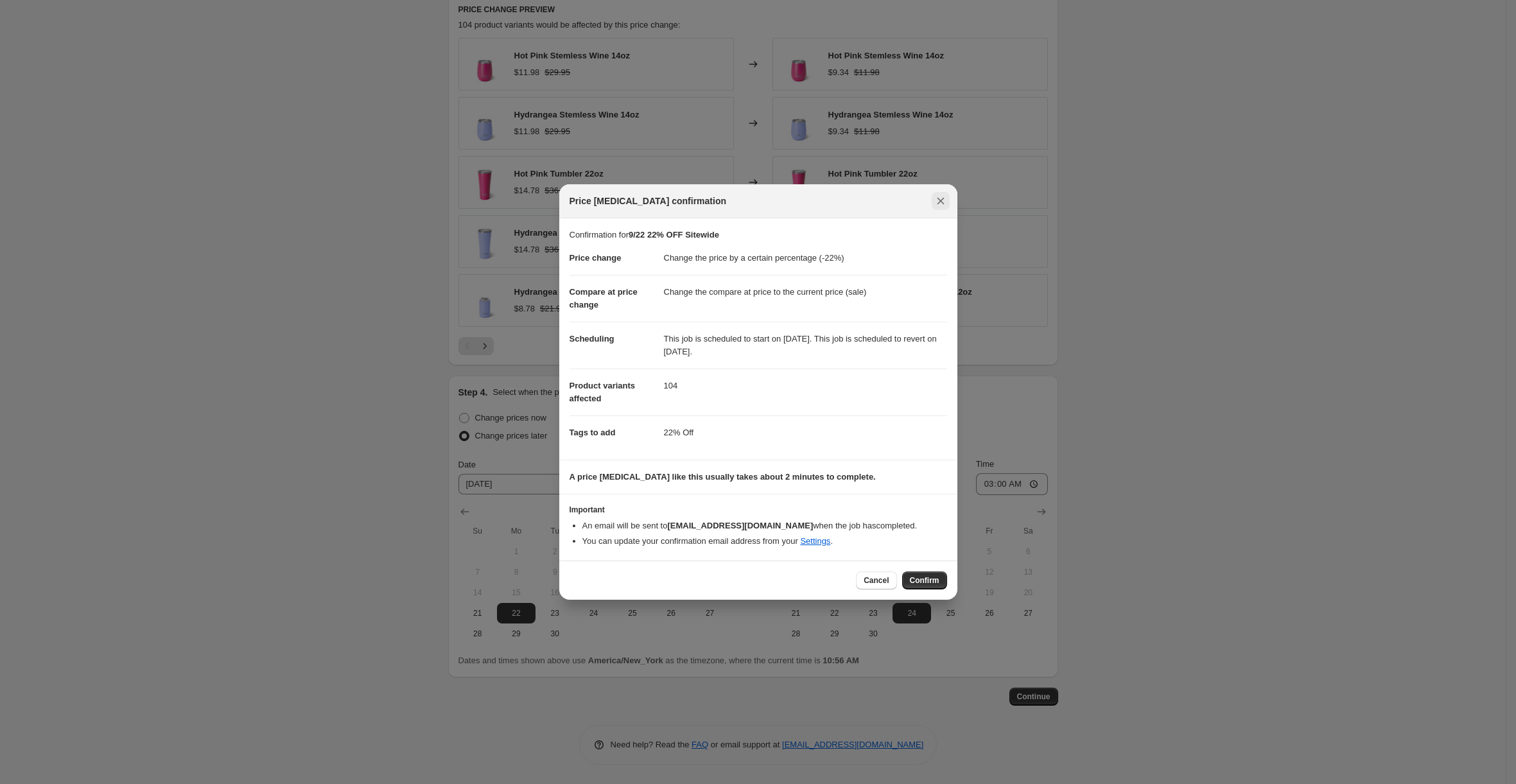
click at [940, 196] on icon "Close" at bounding box center [940, 201] width 13 height 13
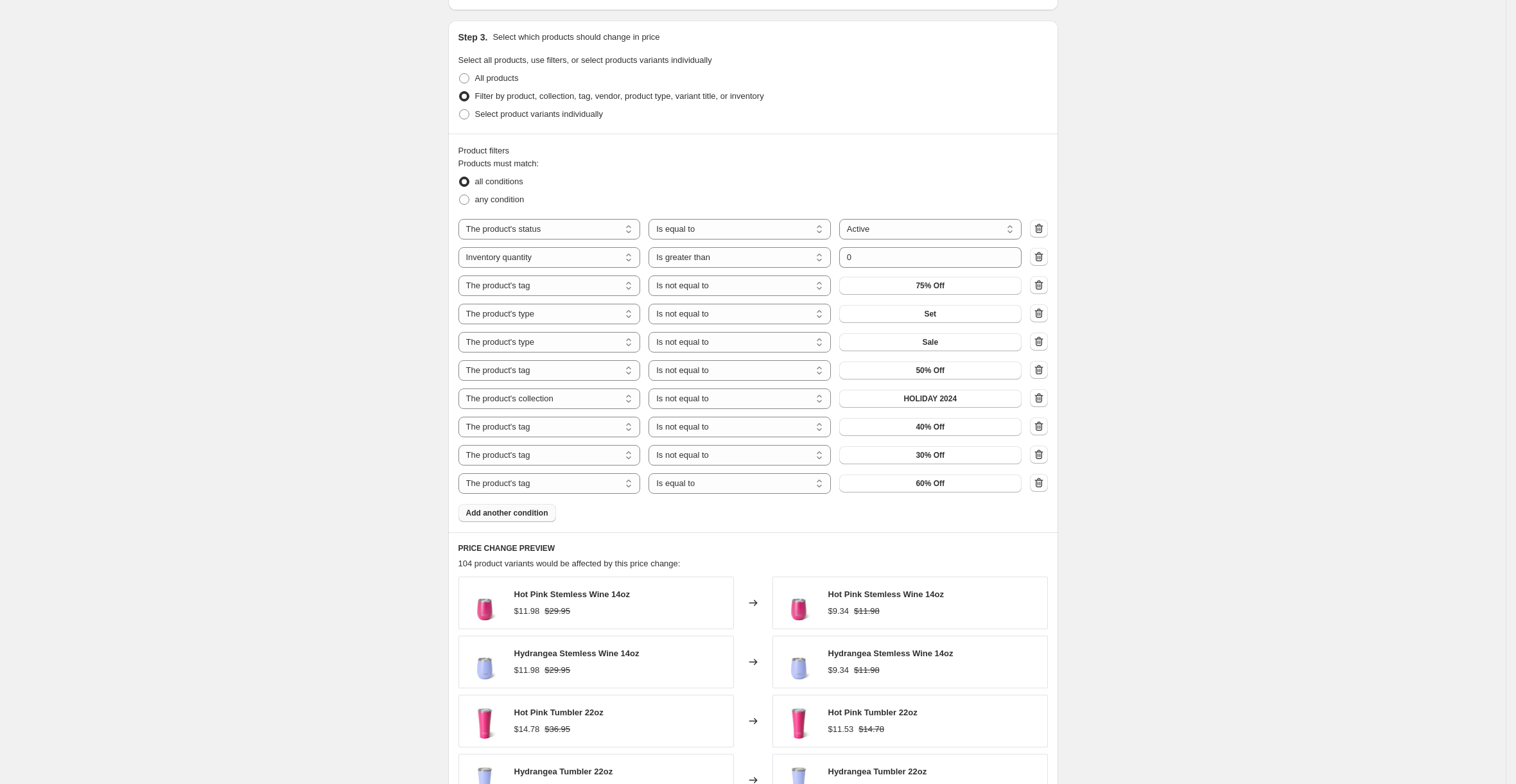
scroll to position [616, 0]
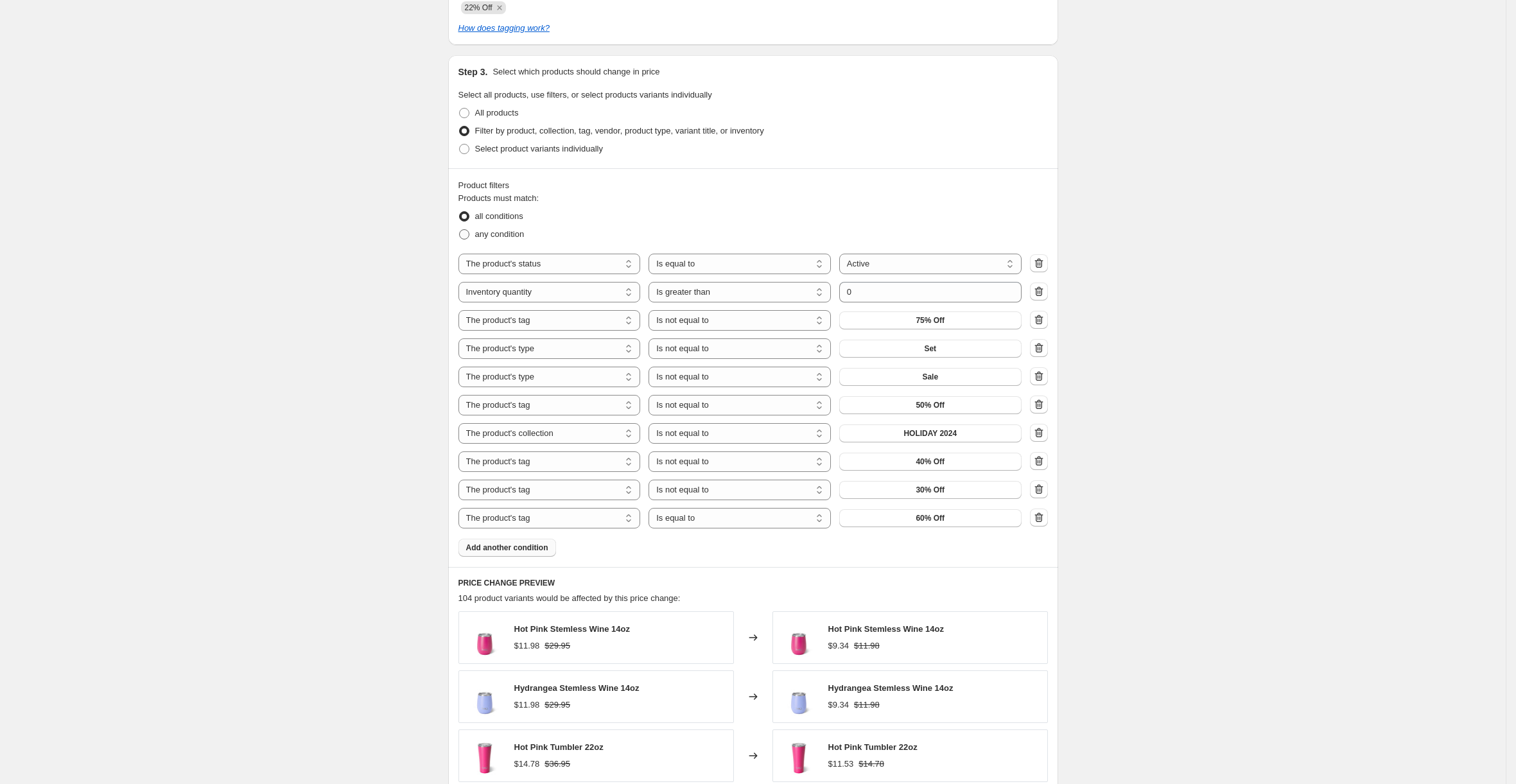
click at [469, 235] on span at bounding box center [464, 234] width 10 height 10
click at [460, 230] on input "any condition" at bounding box center [459, 229] width 1 height 1
radio input "true"
click at [469, 214] on span at bounding box center [464, 216] width 10 height 10
click at [460, 212] on input "all conditions" at bounding box center [459, 211] width 1 height 1
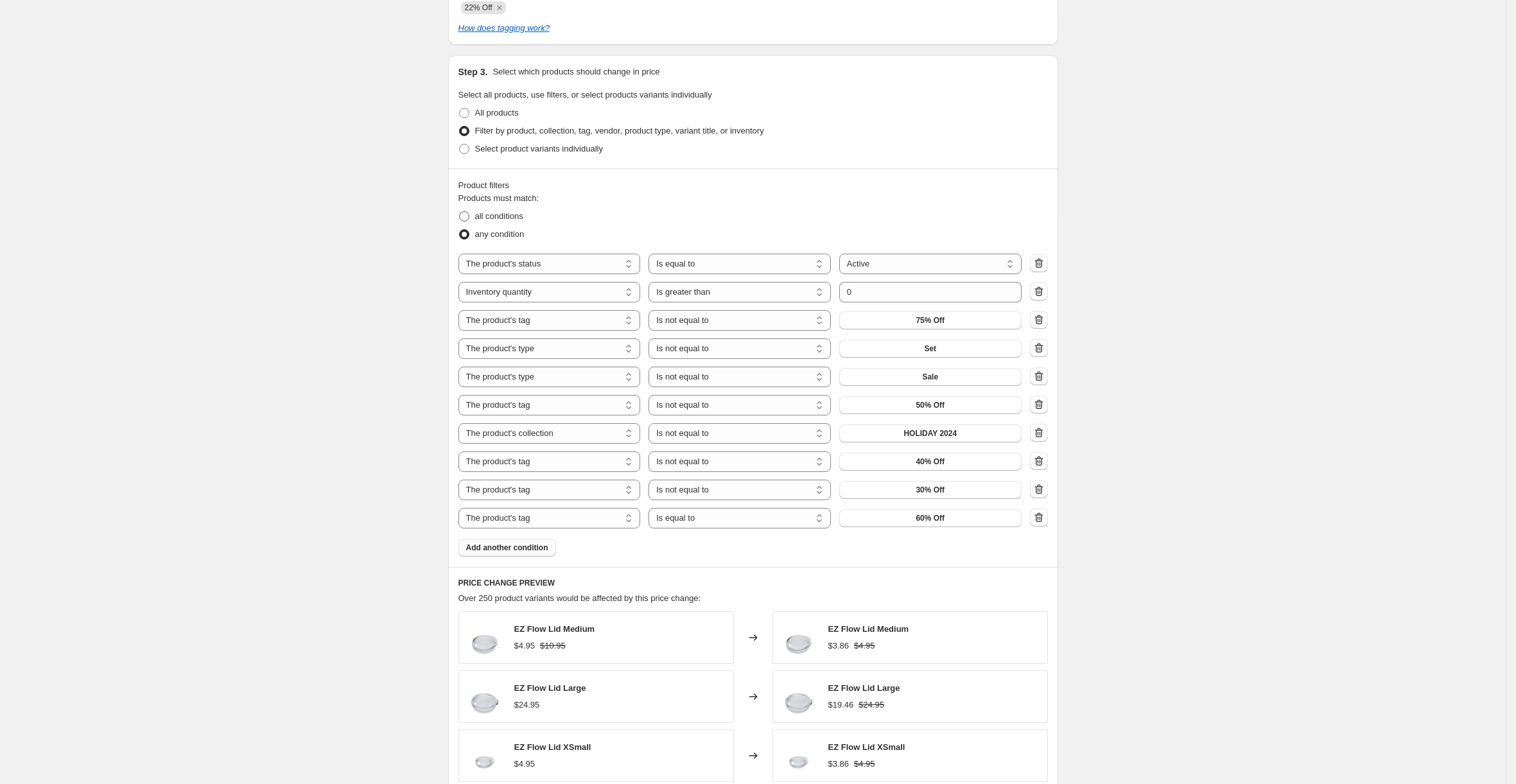
radio input "true"
click at [688, 524] on select "Is equal to Is not equal to" at bounding box center [740, 518] width 182 height 21
select select "not_equal"
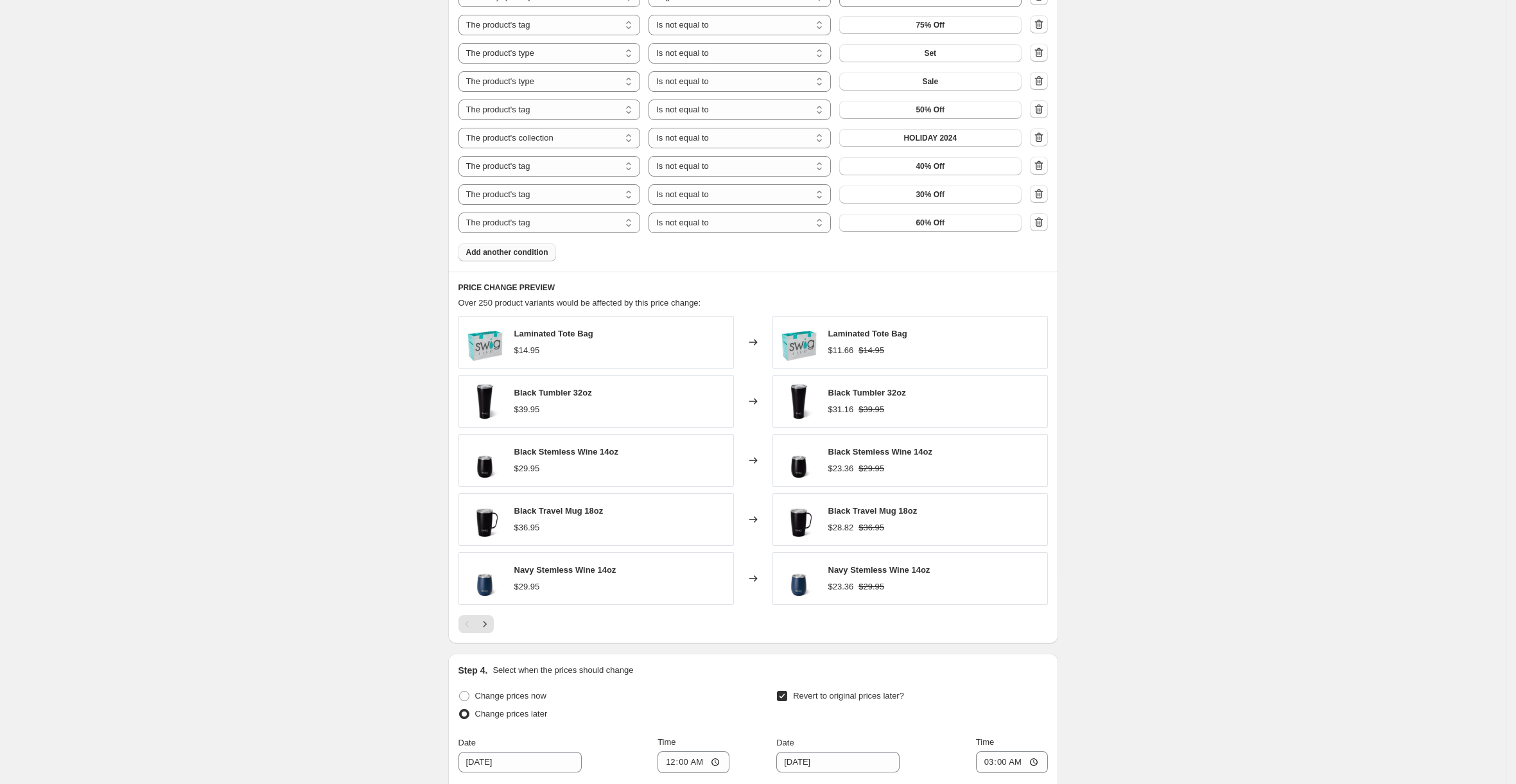
scroll to position [1194, 0]
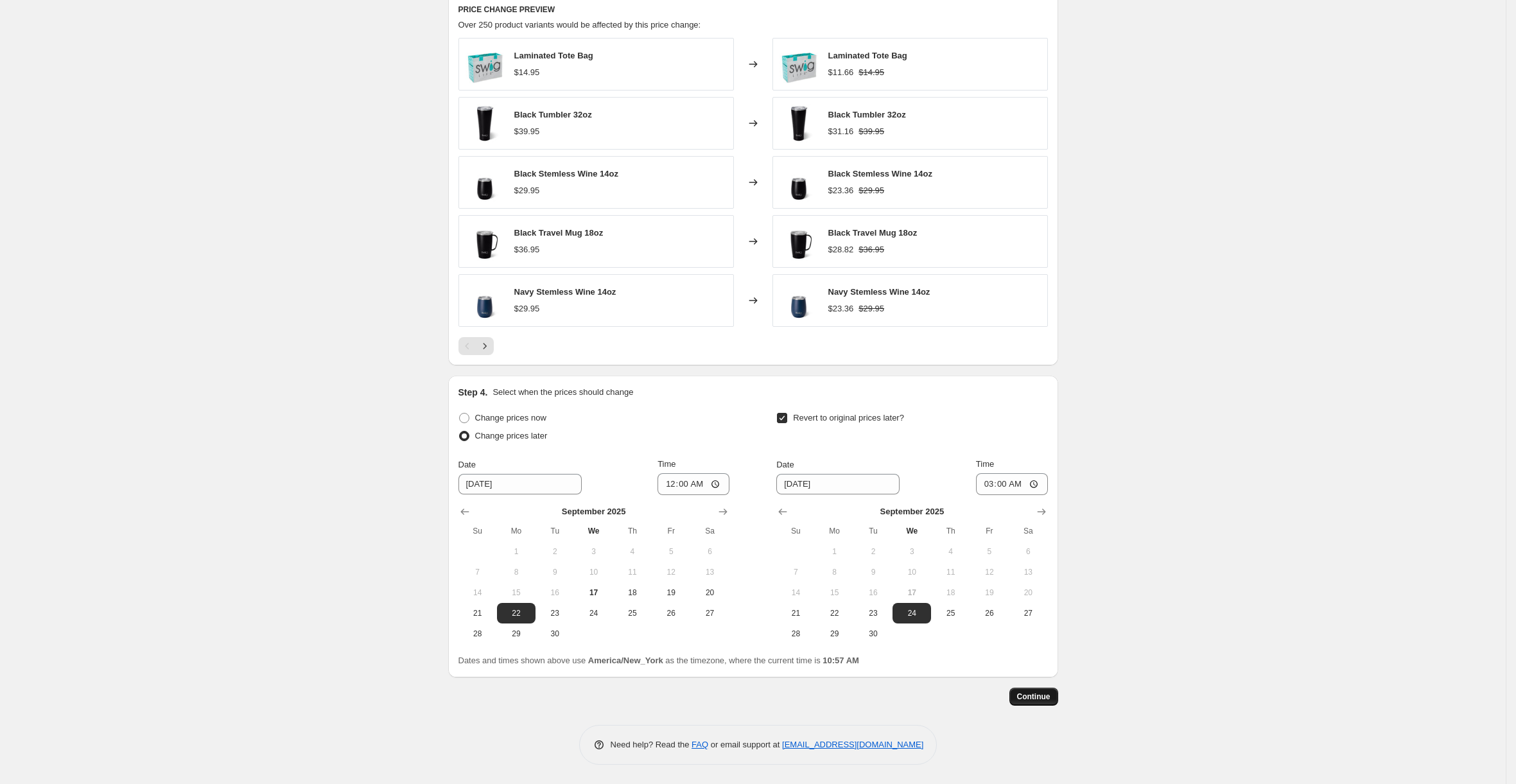
click at [1036, 695] on span "Continue" at bounding box center [1033, 697] width 33 height 10
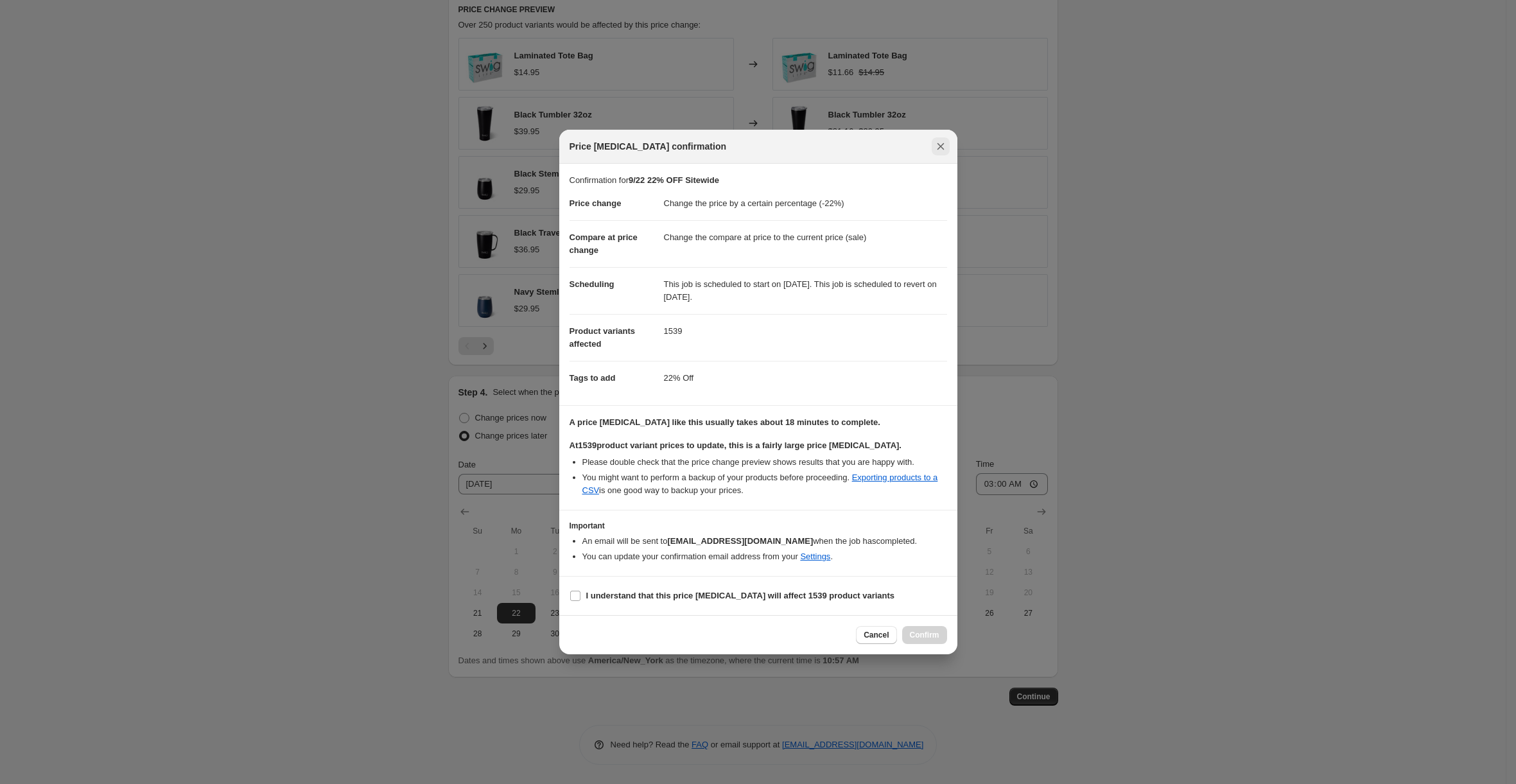
click at [934, 140] on icon "Close" at bounding box center [940, 147] width 13 height 13
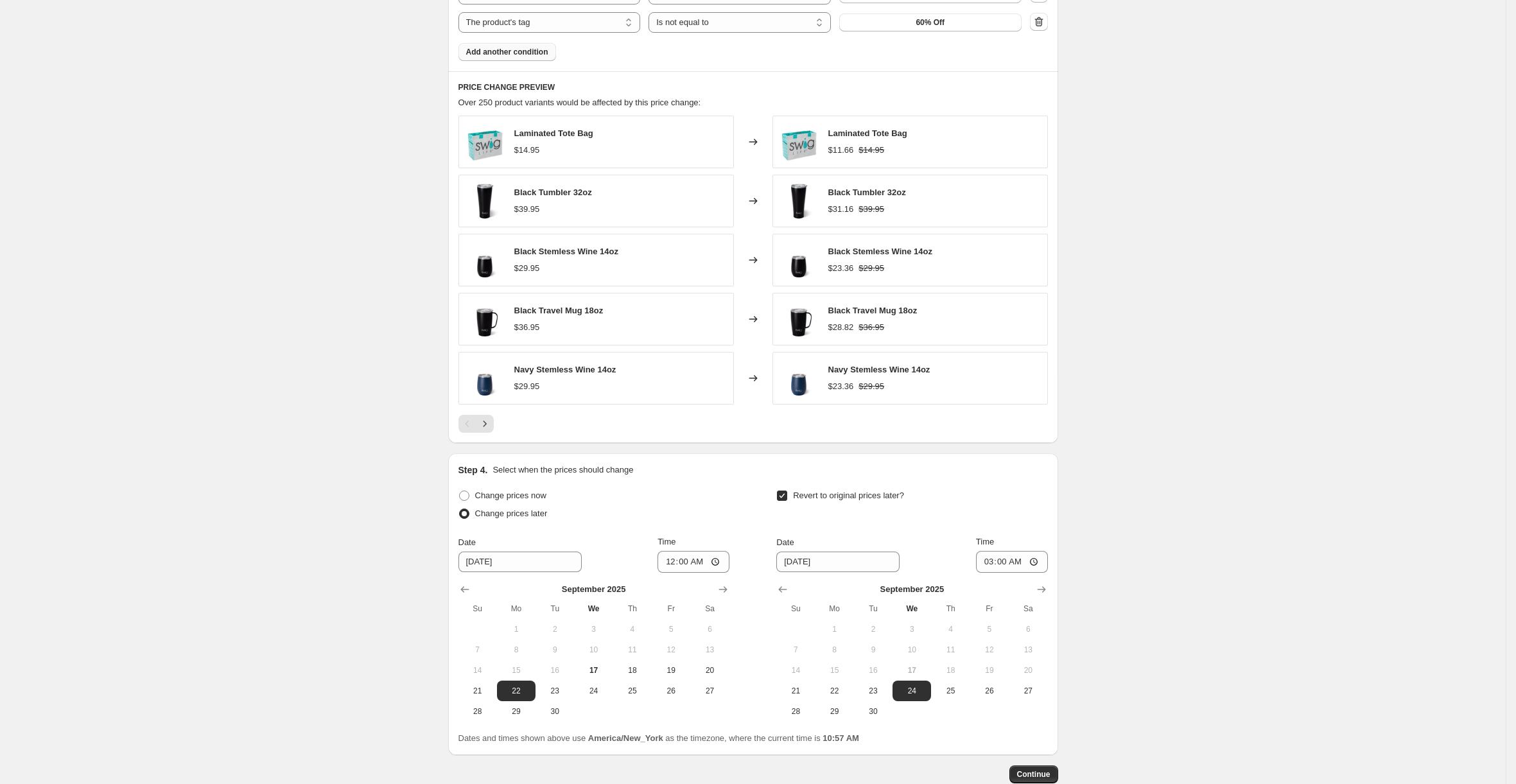
scroll to position [1194, 0]
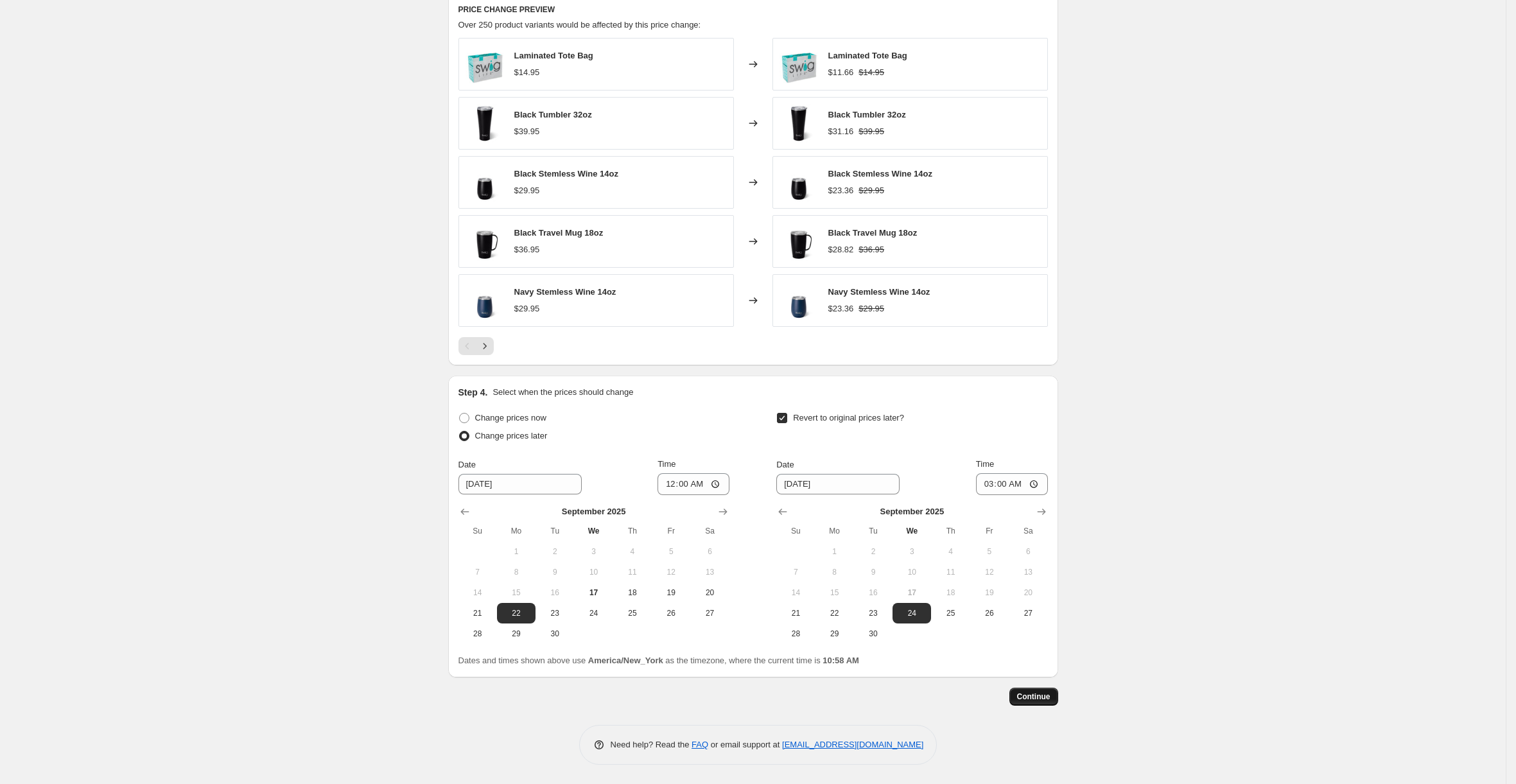
click at [1041, 695] on span "Continue" at bounding box center [1033, 697] width 33 height 10
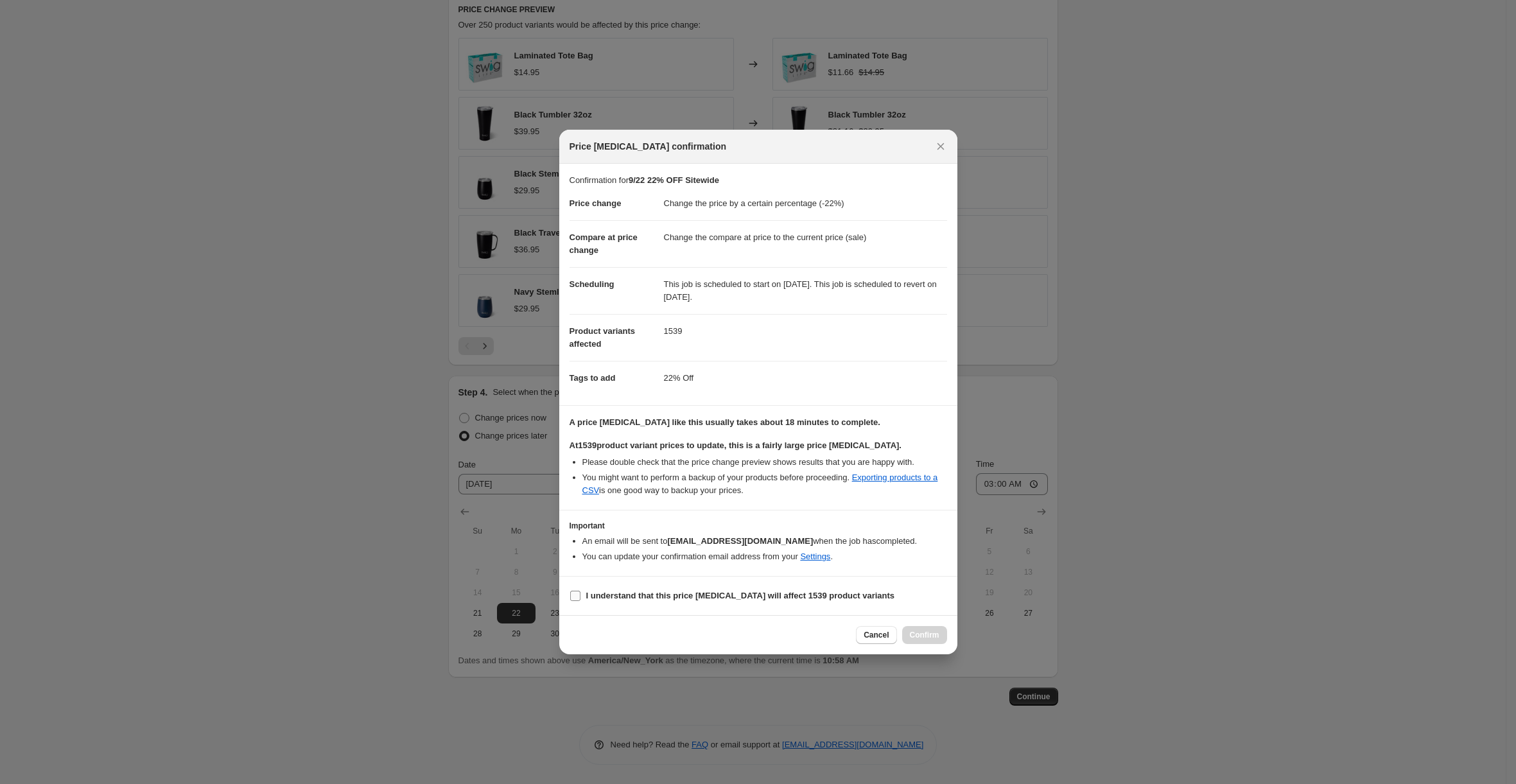
click at [572, 600] on input "I understand that this price change job will affect 1539 product variants" at bounding box center [575, 596] width 10 height 10
checkbox input "true"
click at [921, 636] on span "Confirm" at bounding box center [924, 635] width 29 height 10
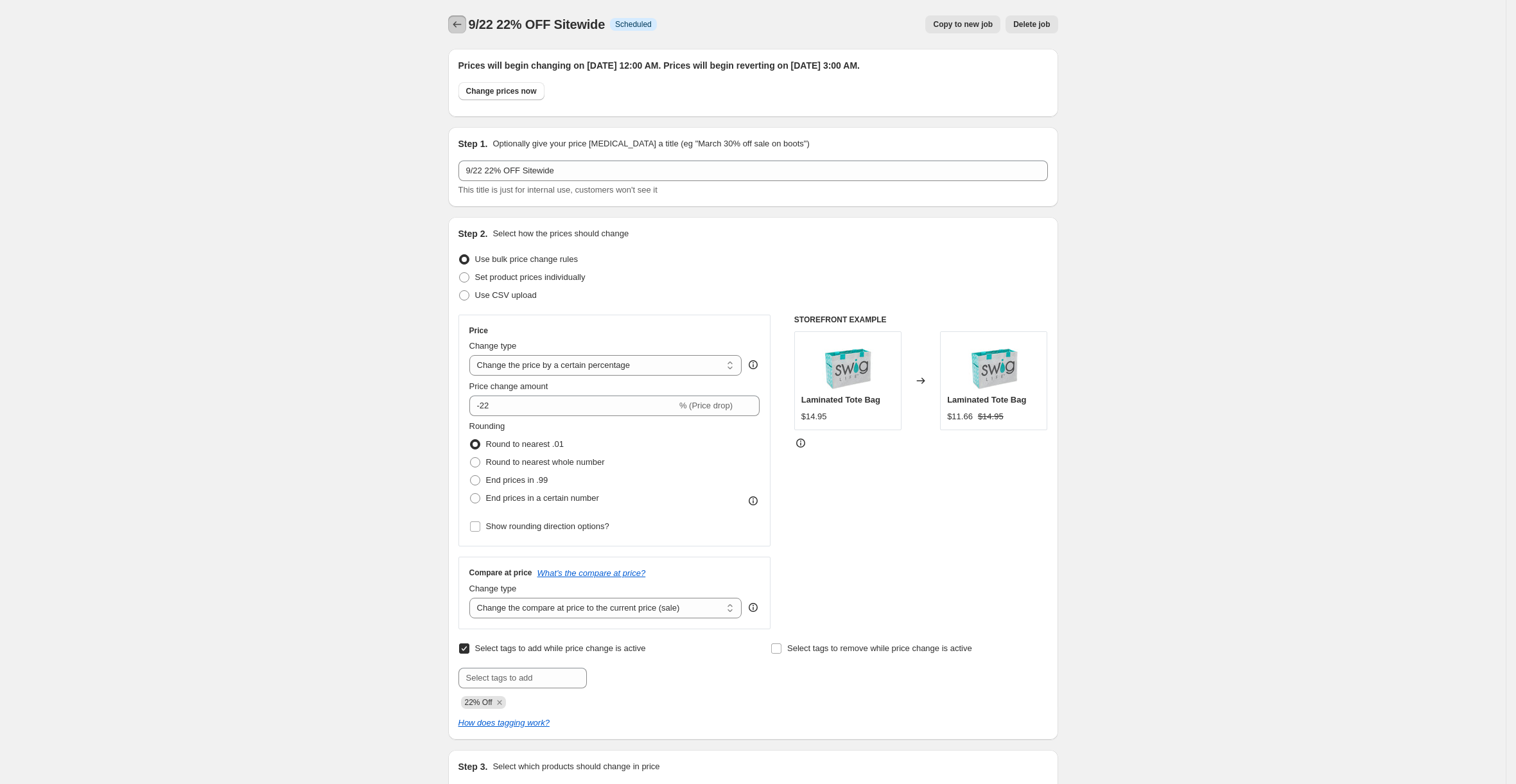
click at [462, 25] on icon "Price change jobs" at bounding box center [457, 25] width 13 height 13
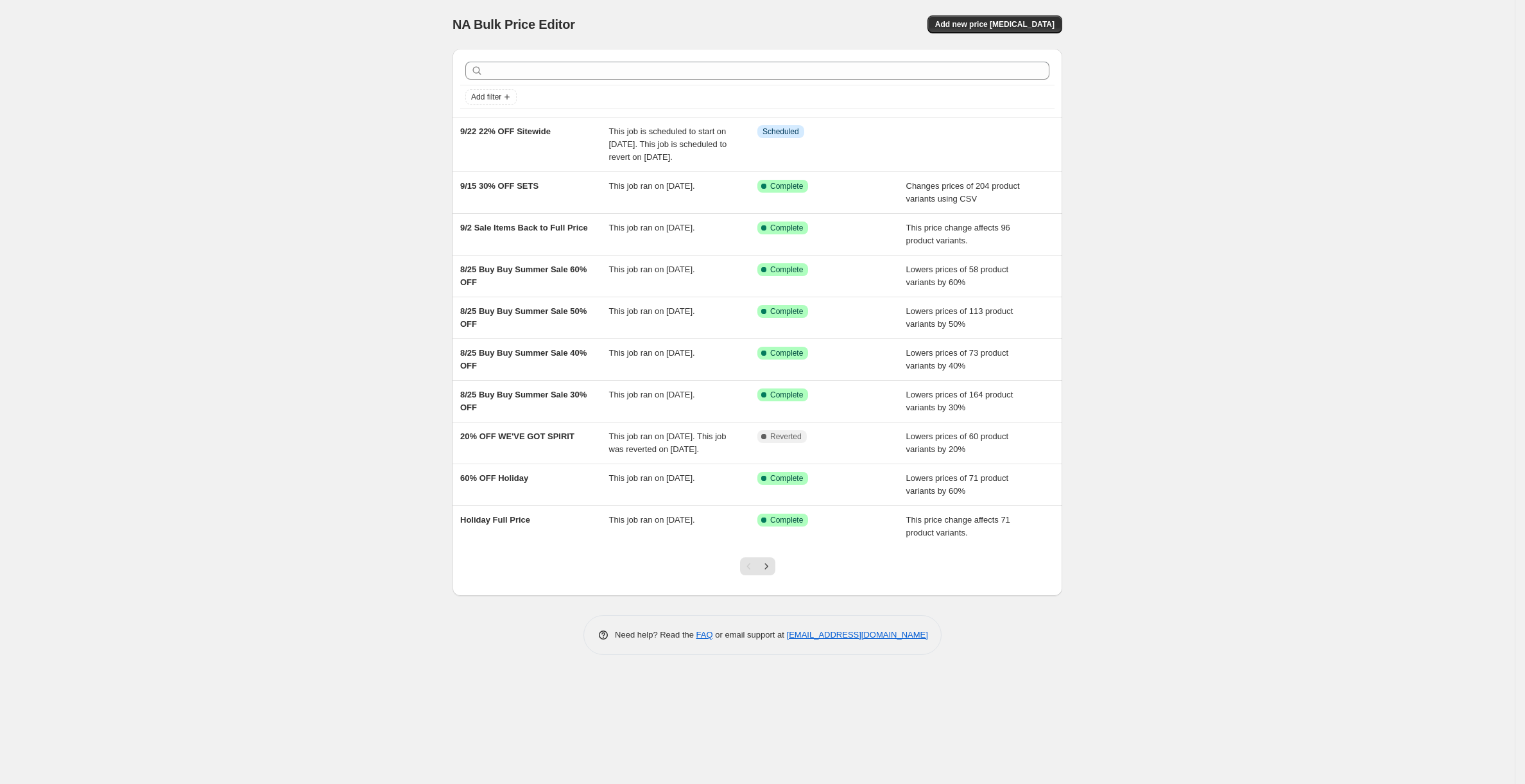
click at [391, 165] on div "NA Bulk Price Editor. This page is ready NA Bulk Price Editor Add new price cha…" at bounding box center [757, 392] width 1515 height 784
